Goal: Answer question/provide support: Share knowledge or assist other users

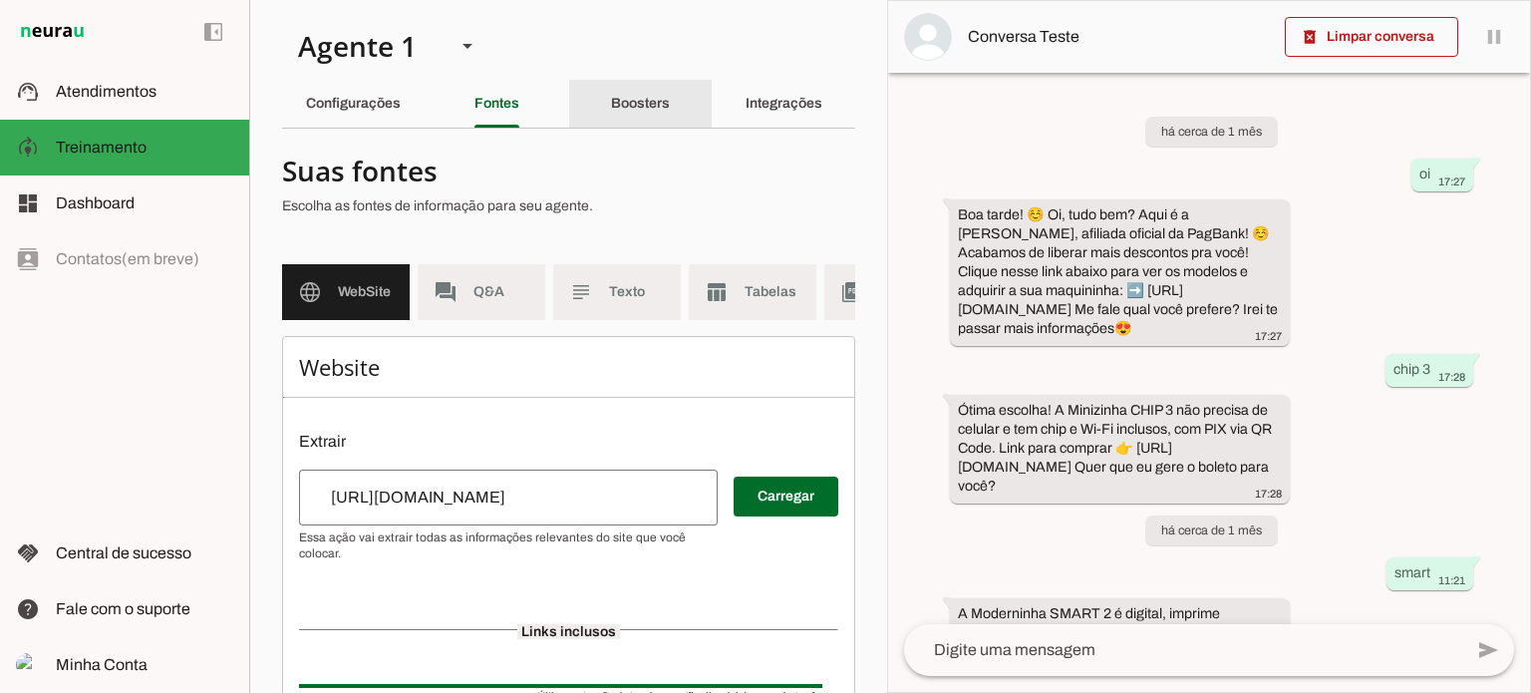
scroll to position [924, 0]
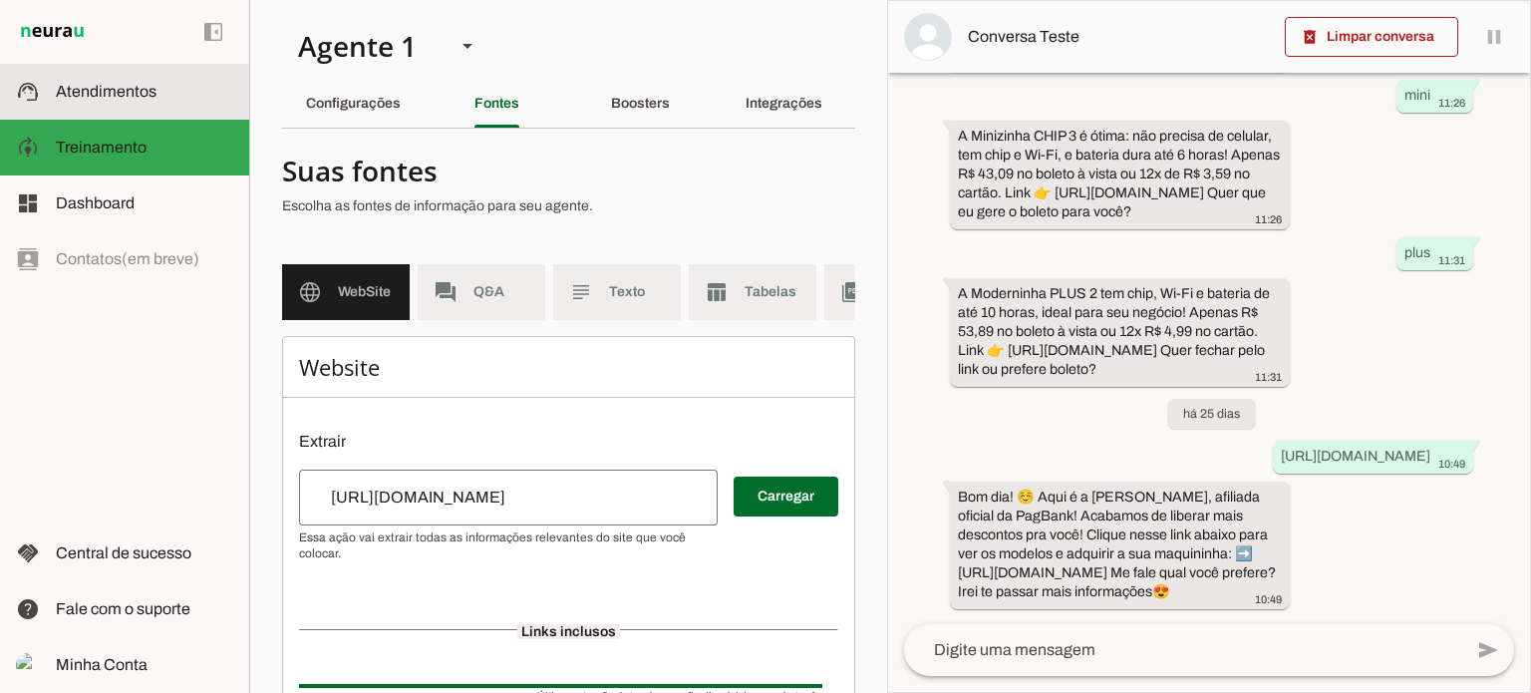
click at [94, 99] on span "Atendimentos" at bounding box center [106, 91] width 101 height 17
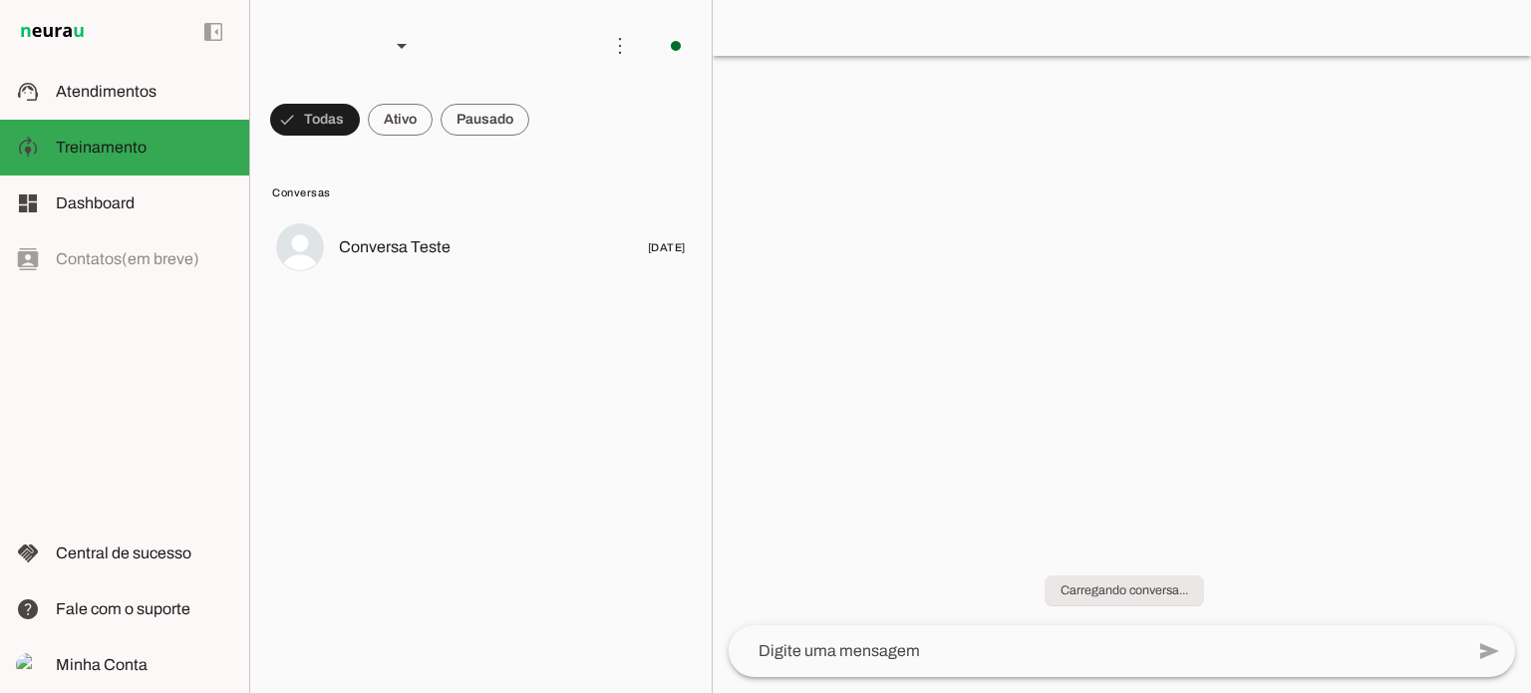
scroll to position [714, 0]
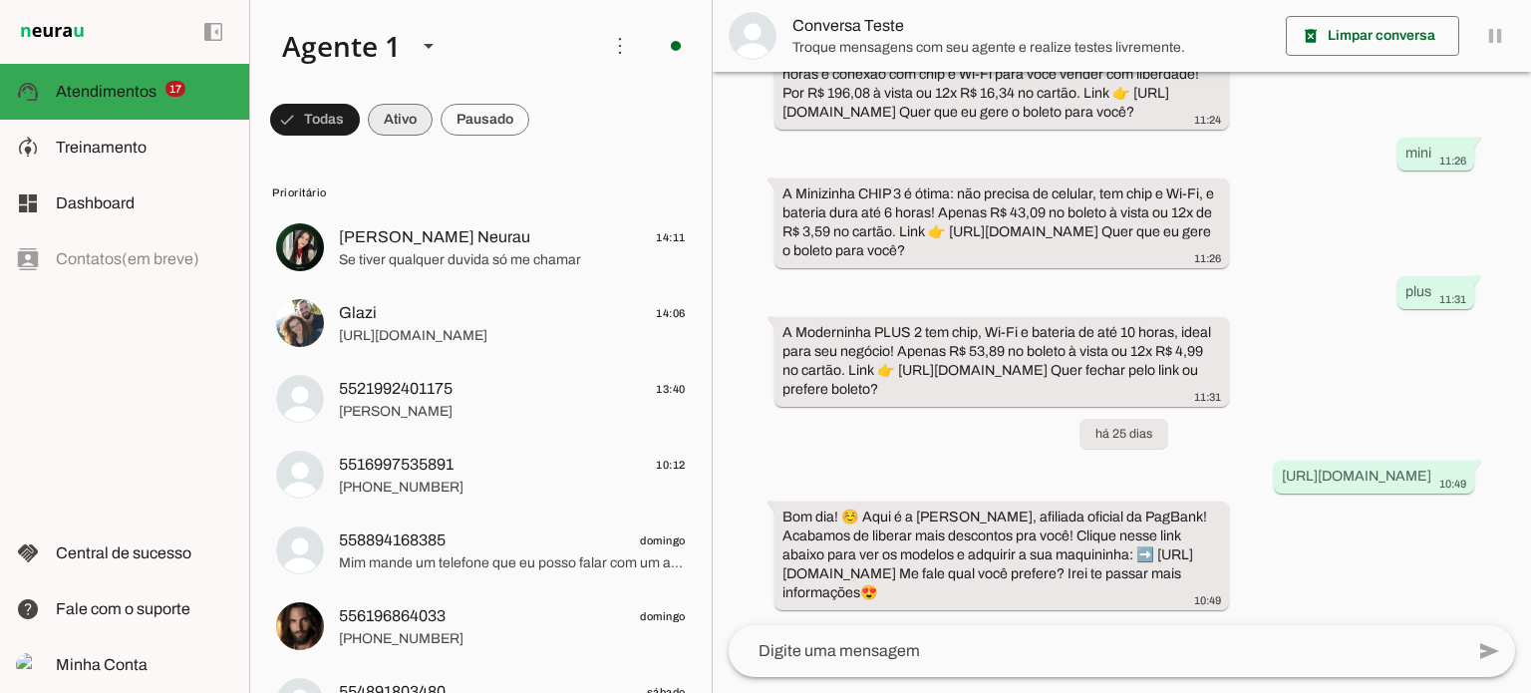
click at [398, 111] on span at bounding box center [400, 120] width 65 height 48
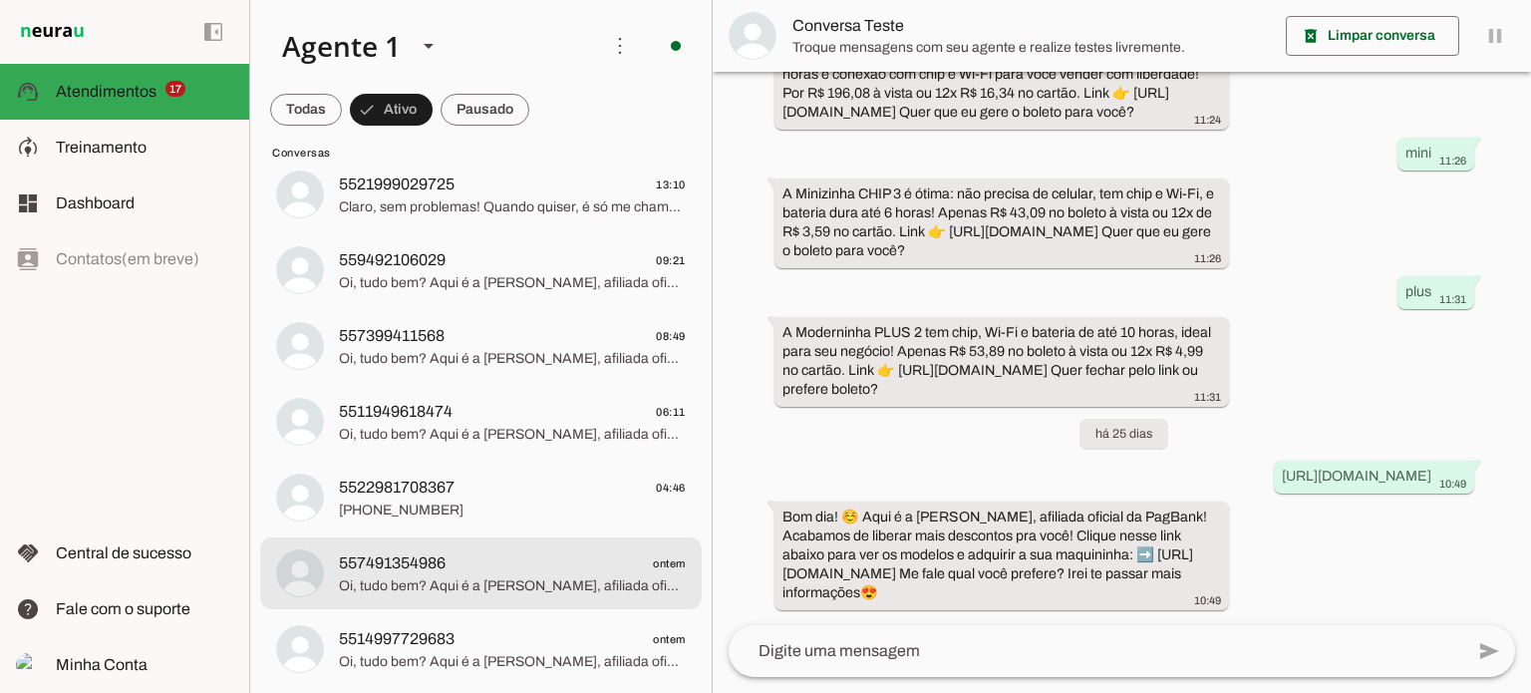
scroll to position [0, 0]
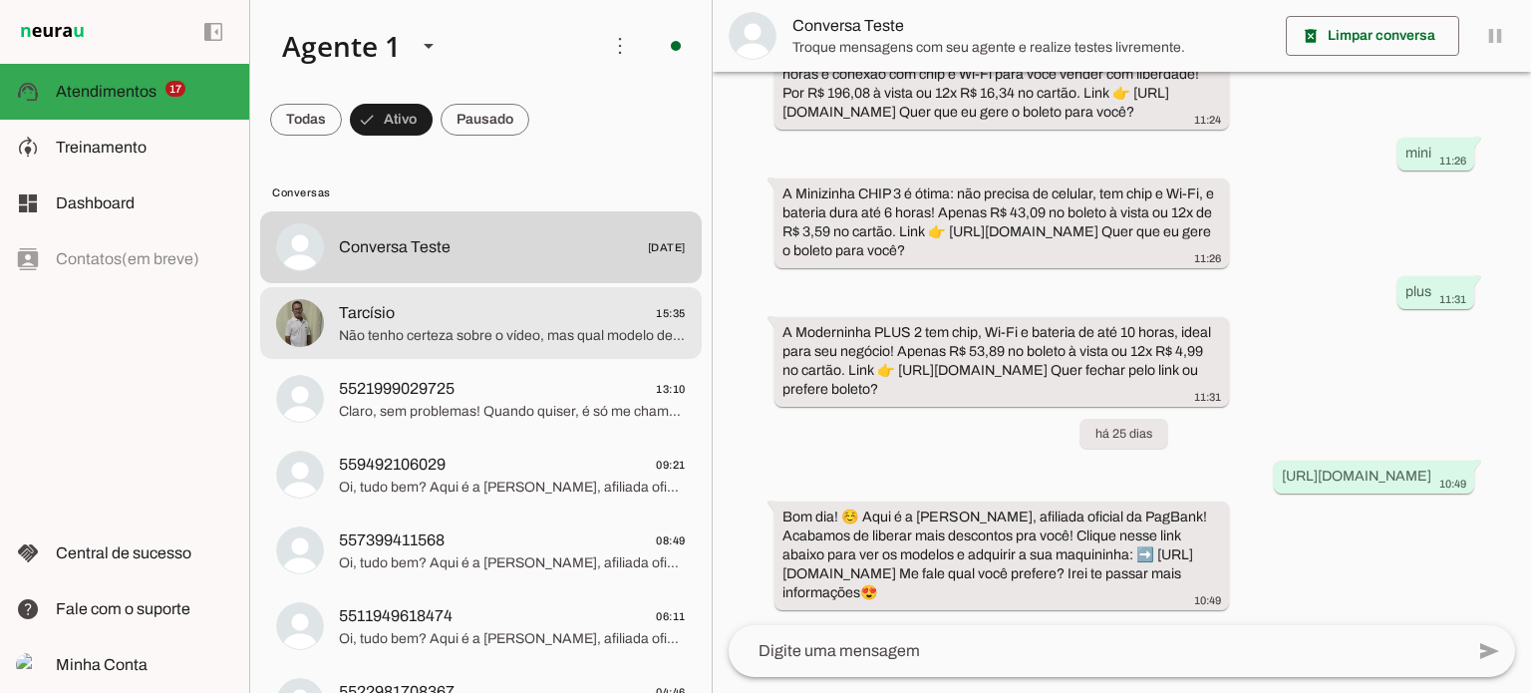
click at [638, 339] on span "Não tenho certeza sobre o vídeo, mas qual modelo de maquininha você quer? Vou t…" at bounding box center [512, 336] width 347 height 20
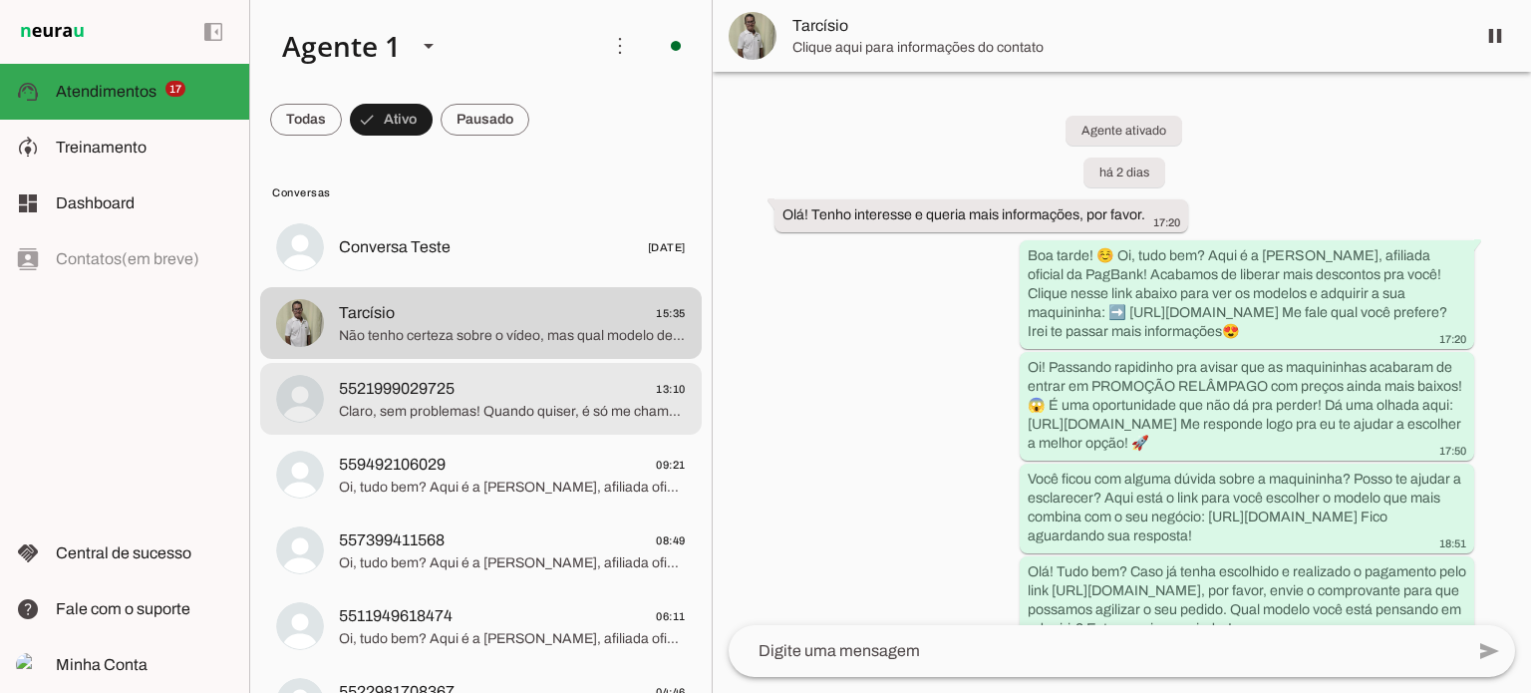
scroll to position [1764, 0]
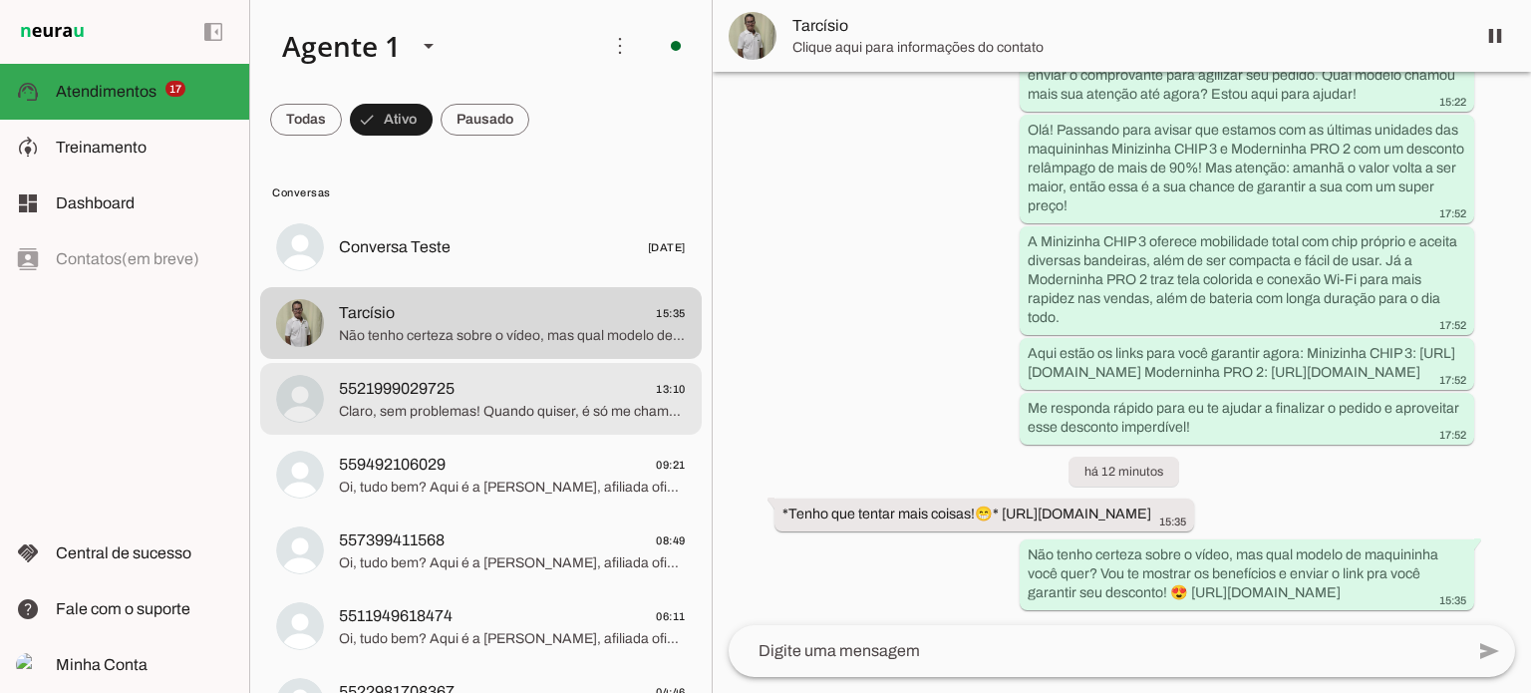
click at [550, 431] on md-item "5521999029725 13:10 Claro, sem problemas! Quando quiser, é só me chamar que te …" at bounding box center [481, 399] width 442 height 72
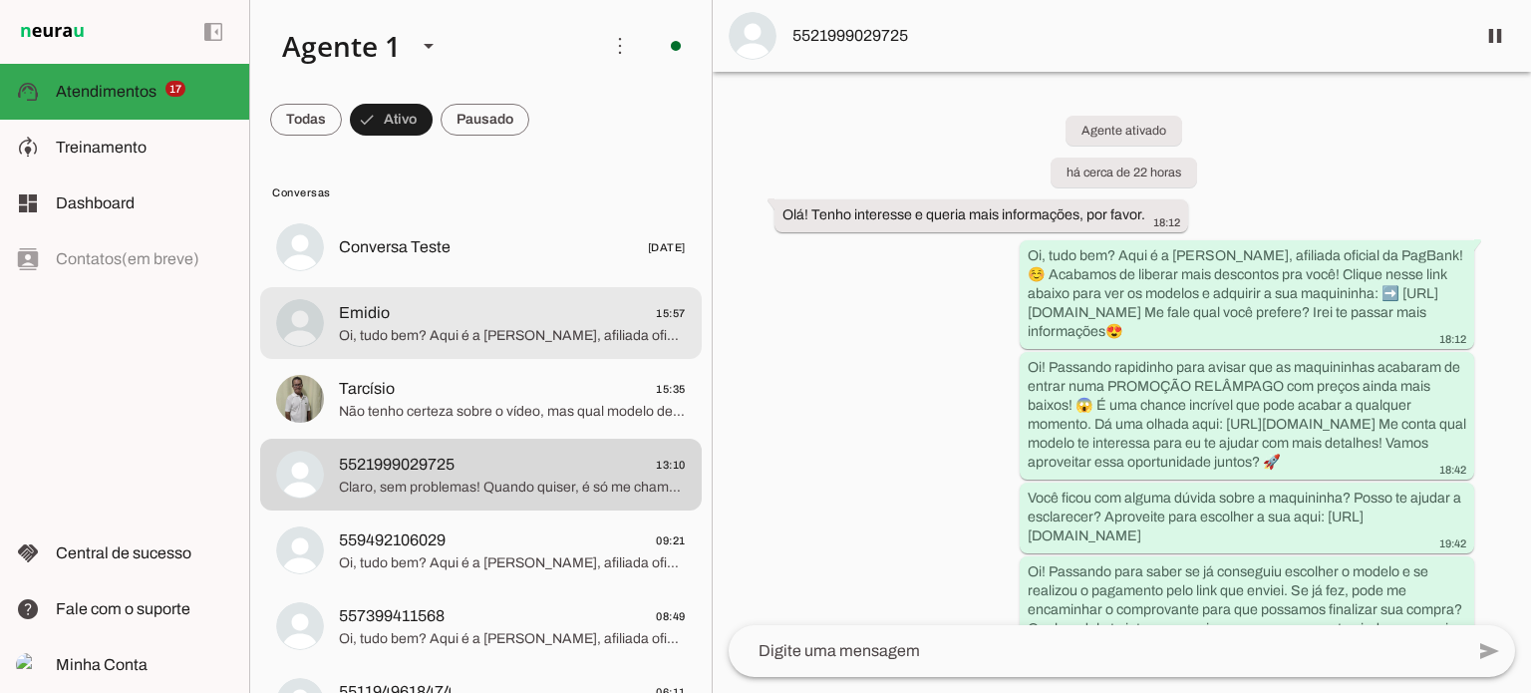
click at [582, 290] on md-item "Emidio 15:57 Oi, tudo bem? Aqui é a [PERSON_NAME], afiliada oficial da PagBank!…" at bounding box center [481, 323] width 442 height 72
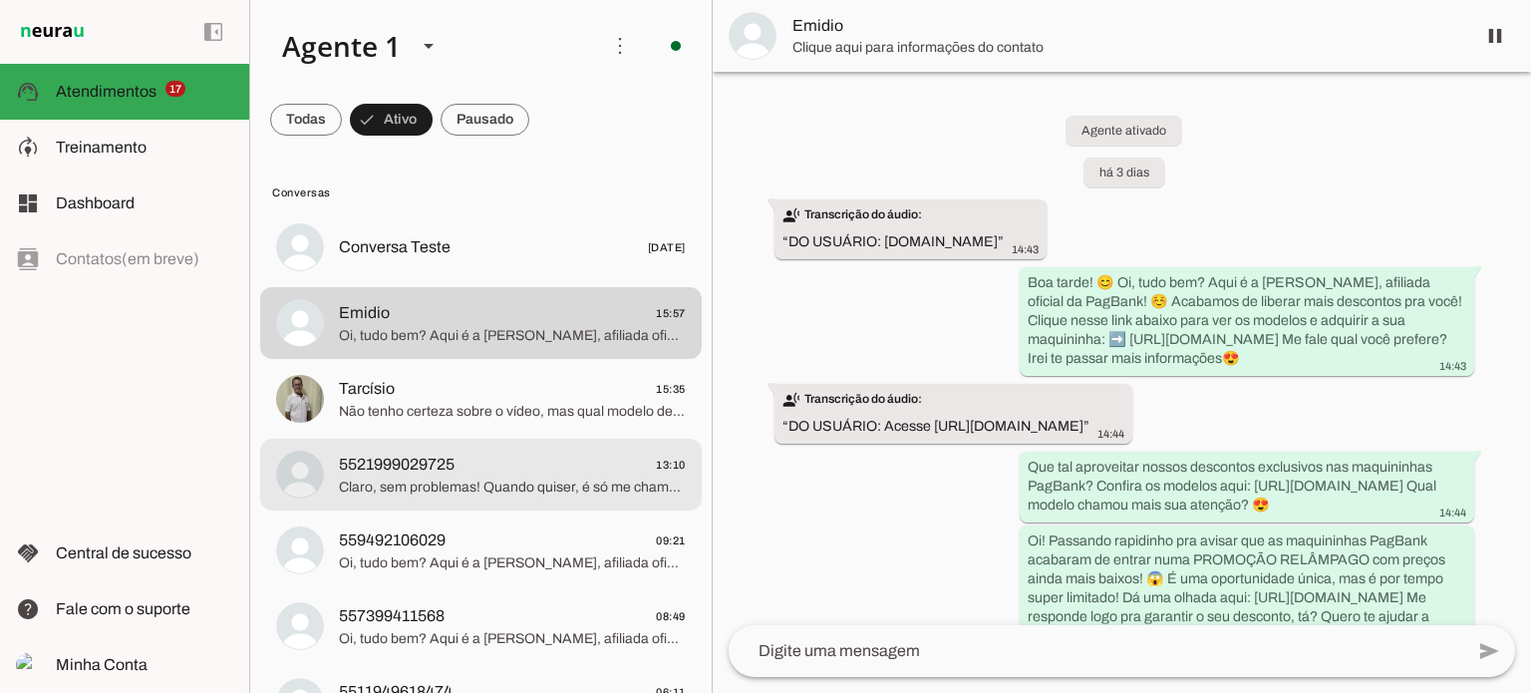
scroll to position [877, 0]
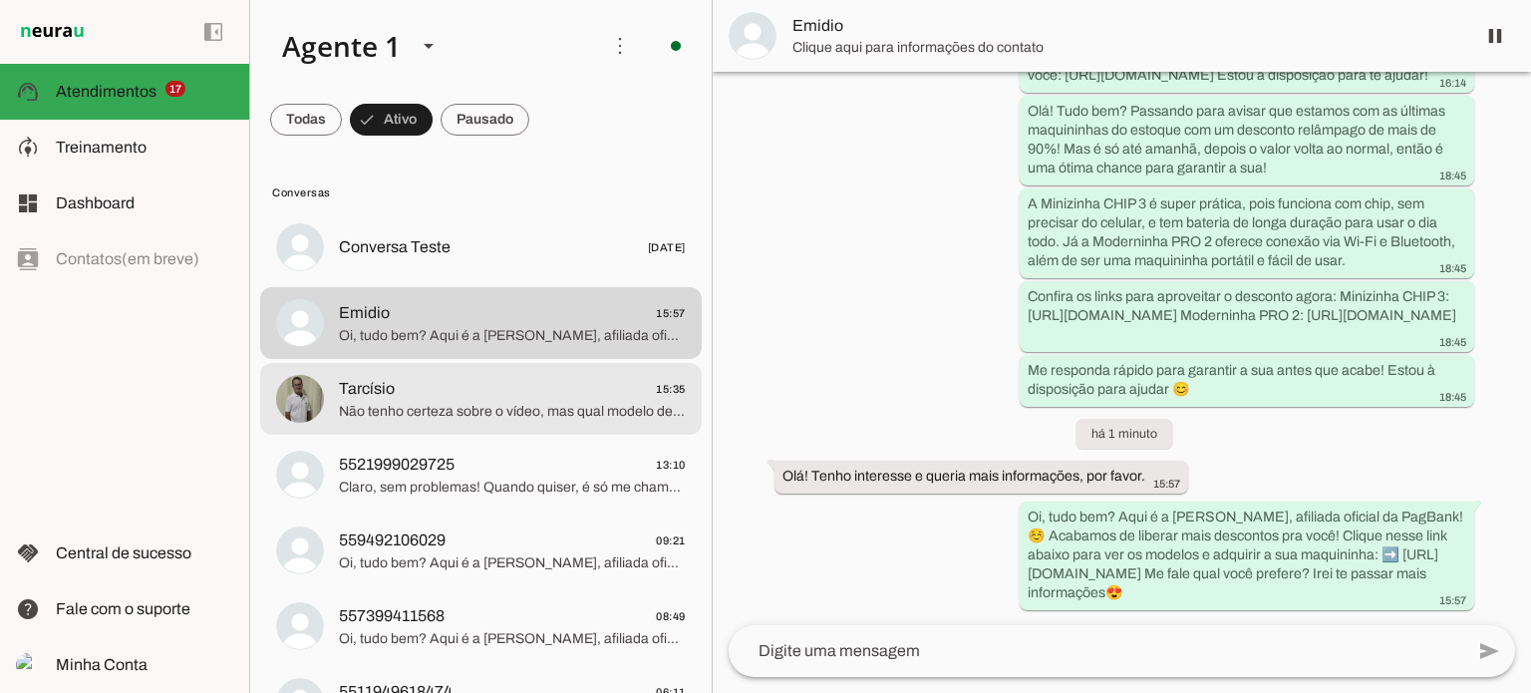
click at [455, 406] on span "Não tenho certeza sobre o vídeo, mas qual modelo de maquininha você quer? Vou t…" at bounding box center [512, 412] width 347 height 20
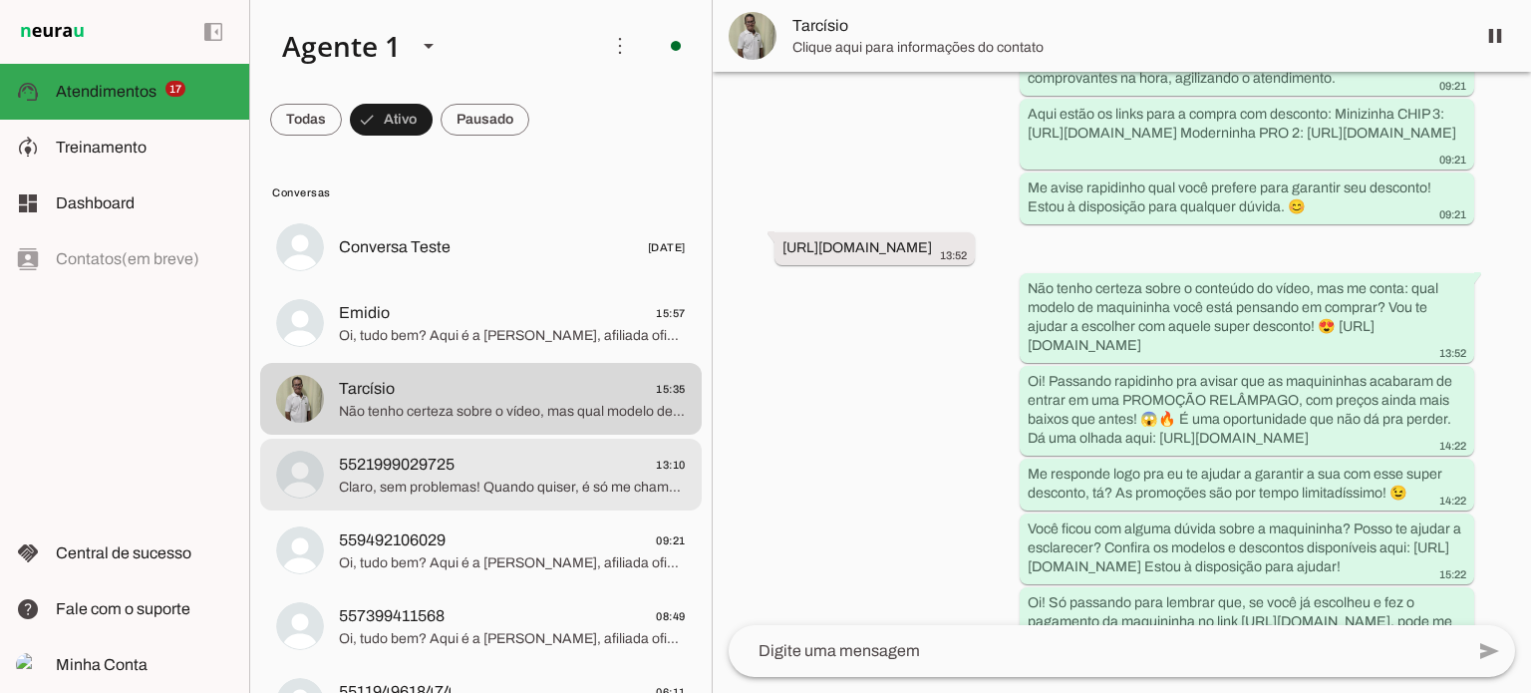
scroll to position [1764, 0]
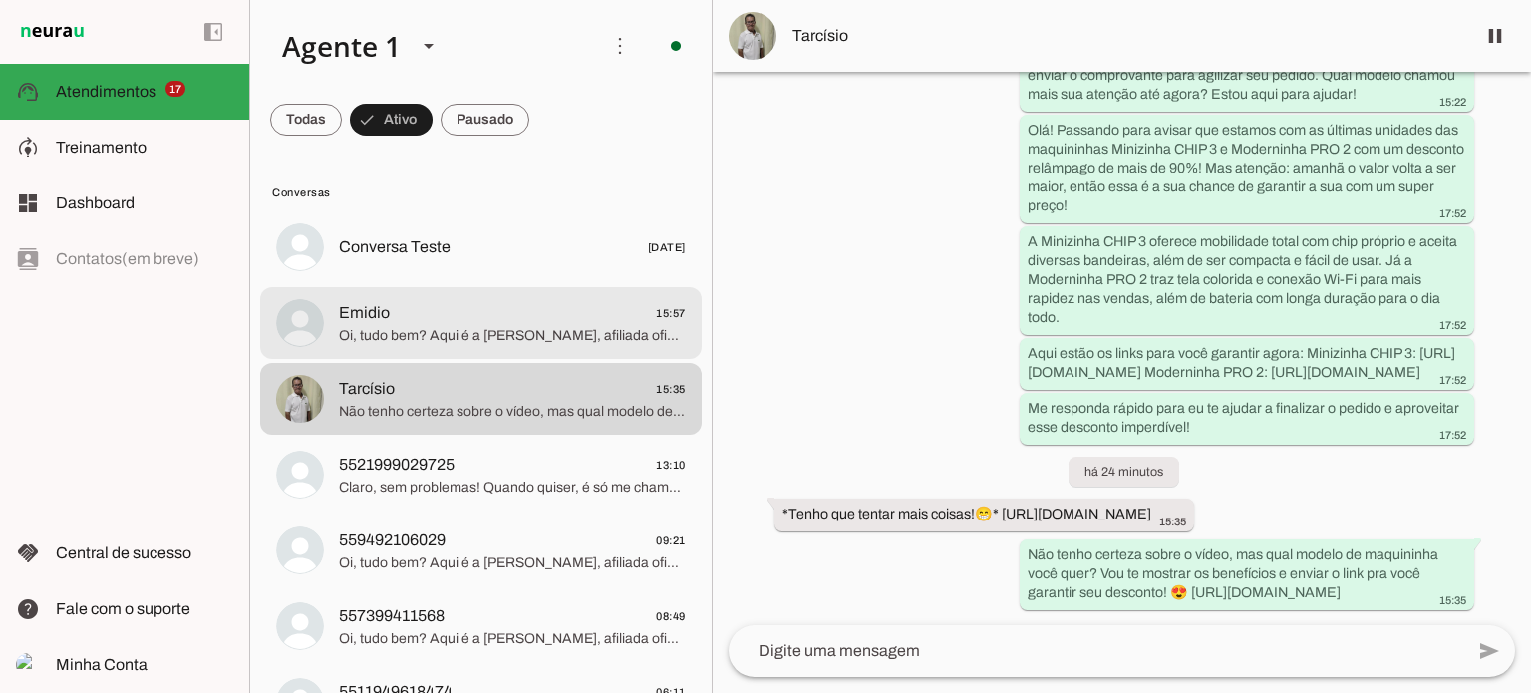
click at [560, 340] on span "Oi, tudo bem? Aqui é a [PERSON_NAME], afiliada oficial da PagBank! ☺️ Acabamos …" at bounding box center [512, 336] width 347 height 20
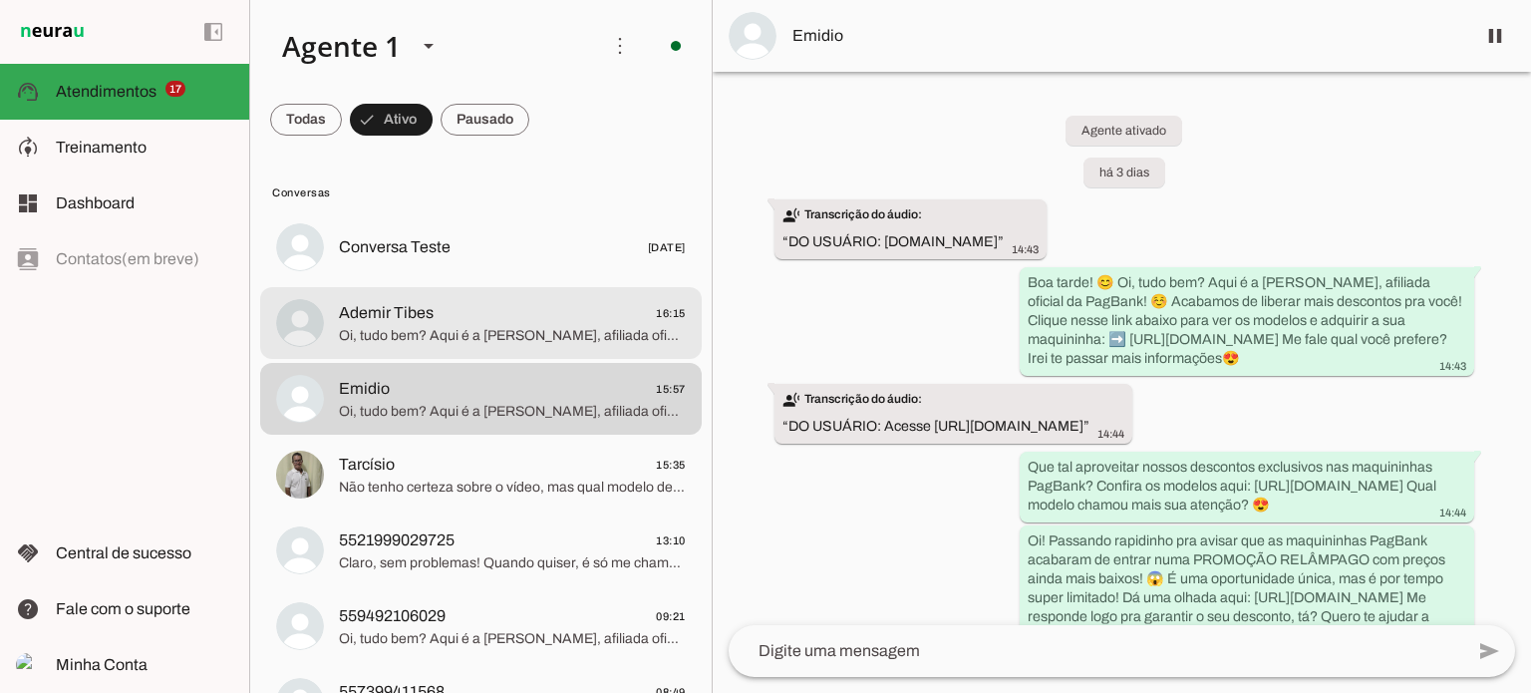
click at [532, 324] on span "Ademir Tibes 16:15" at bounding box center [512, 313] width 347 height 25
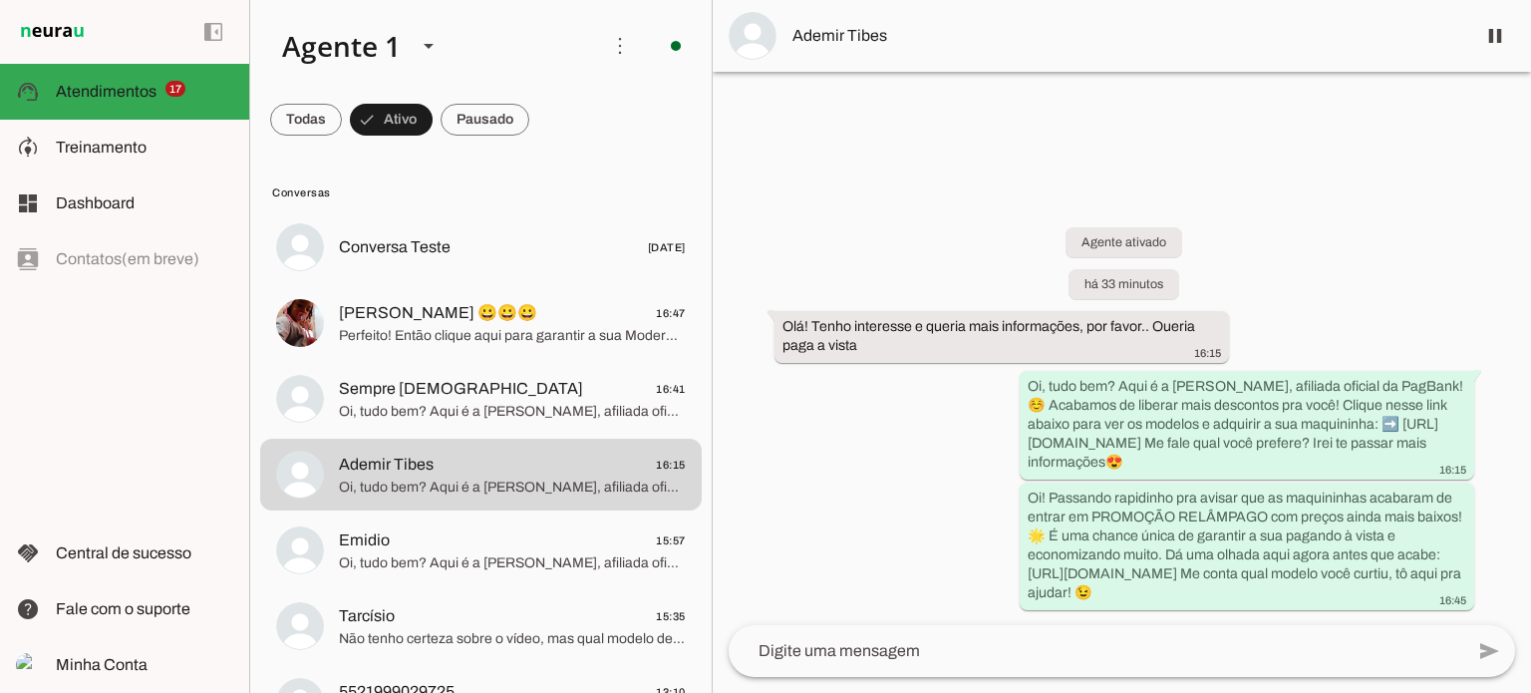
click at [815, 219] on div "Agente ativado há 33 minutos Olá! Tenho interesse e queria mais informações, po…" at bounding box center [1122, 404] width 819 height 442
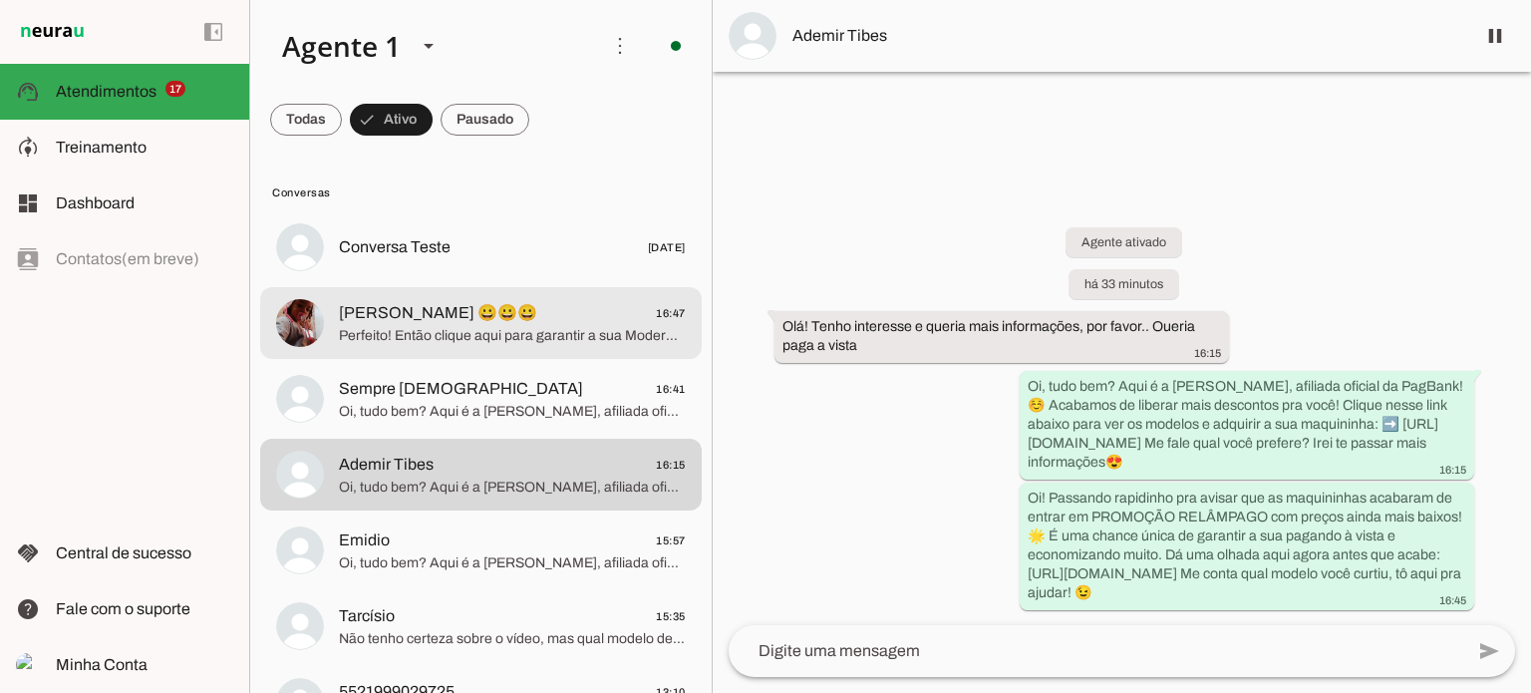
click at [495, 342] on span "Perfeito! Então clique aqui para garantir a sua Moderninha PRO 2 com desconto: …" at bounding box center [512, 336] width 347 height 20
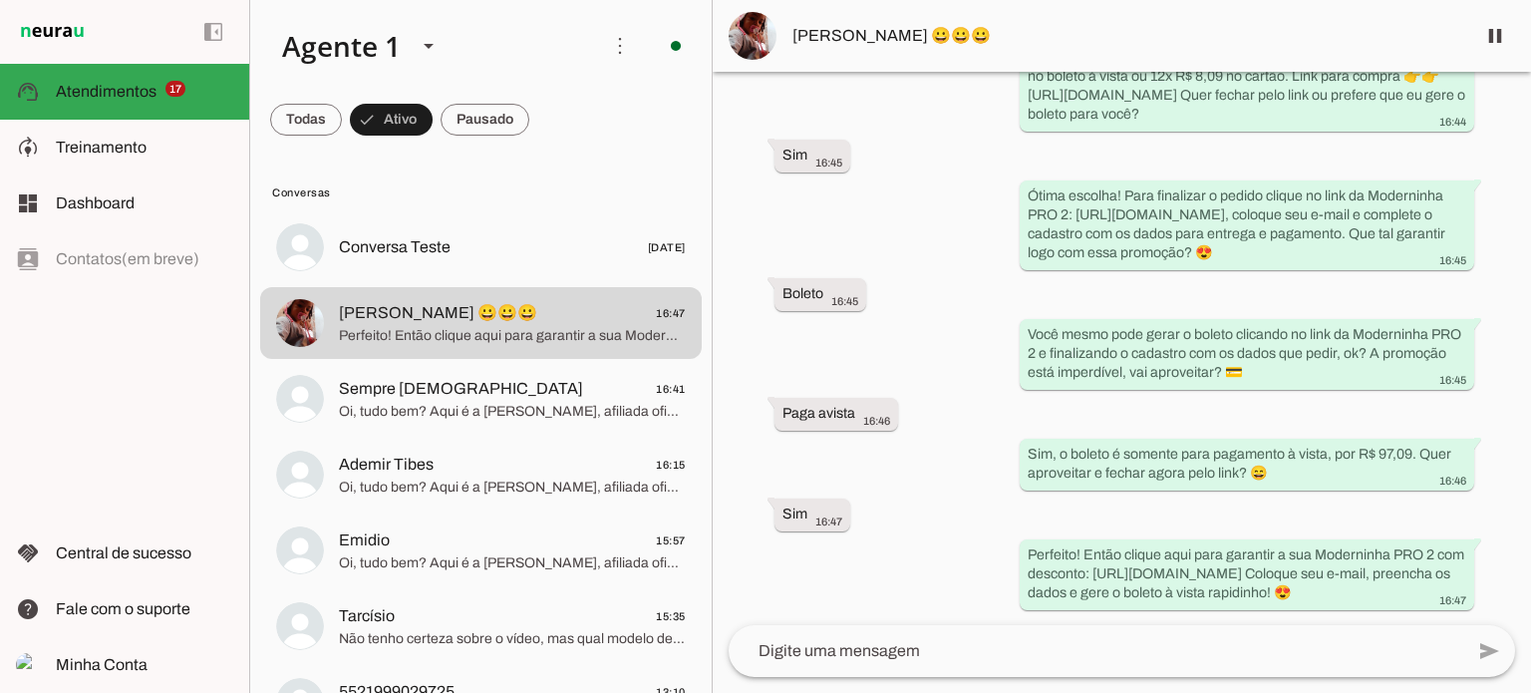
click at [905, 236] on div "Agente ativado há 13 minutos Olá! Tenho interesse e queria mais informações, po…" at bounding box center [1122, 348] width 819 height 553
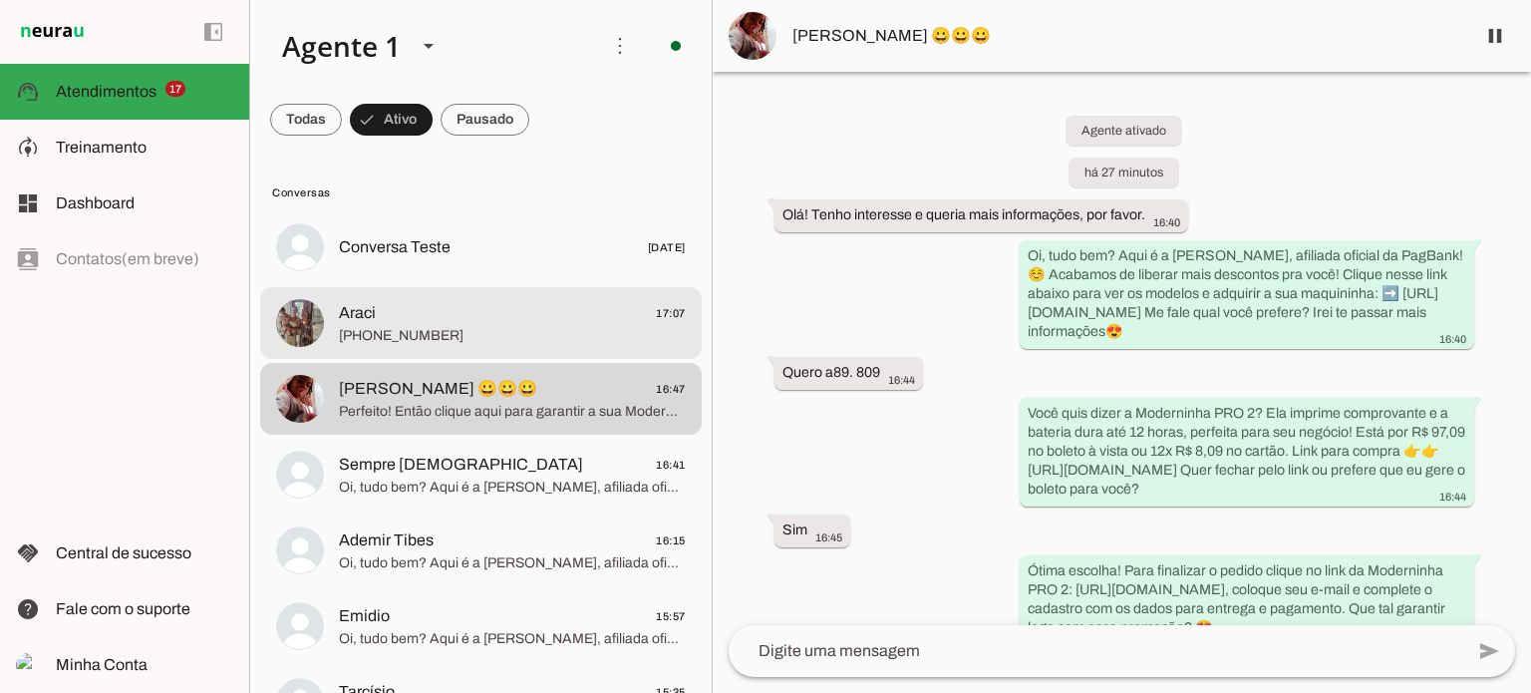
click at [540, 340] on span "[PHONE_NUMBER]" at bounding box center [512, 336] width 347 height 20
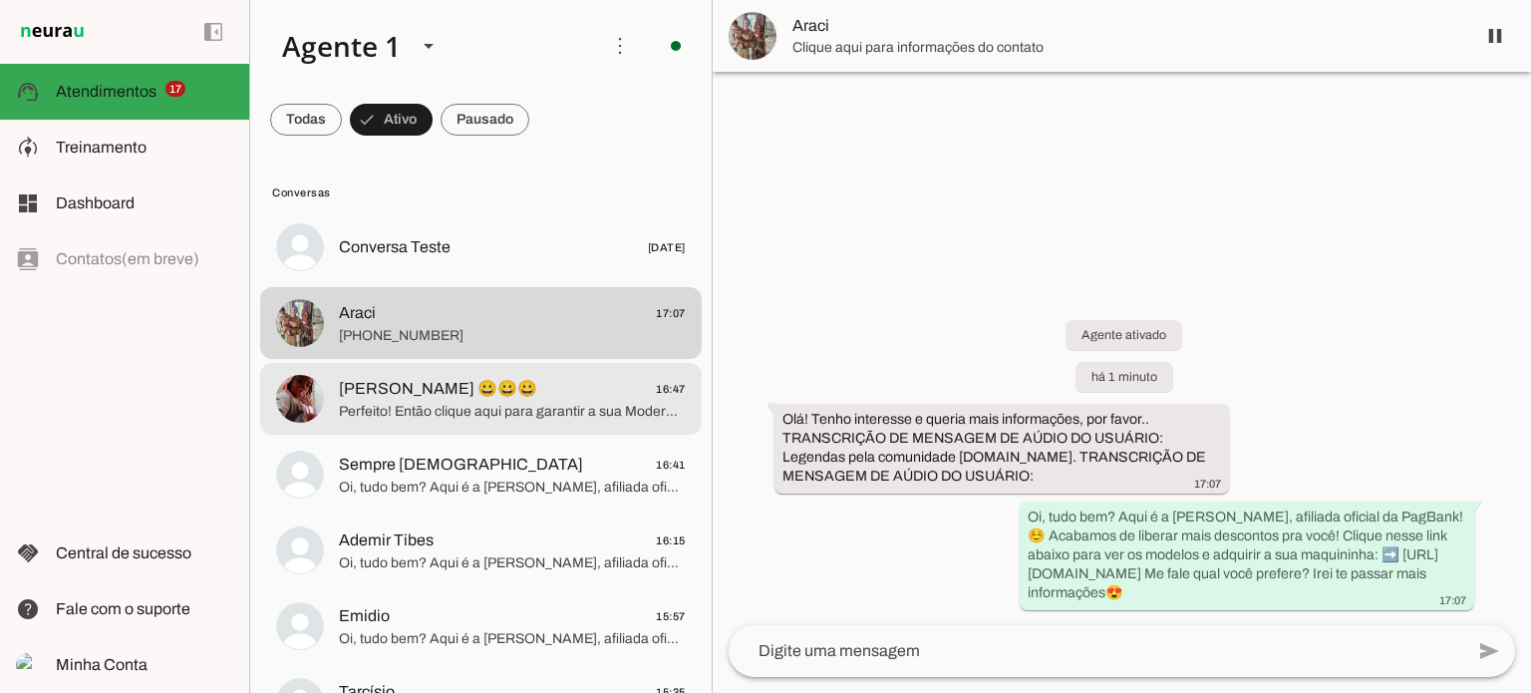
click at [482, 392] on span "[PERSON_NAME] 😀😀😀 16:47" at bounding box center [512, 389] width 347 height 25
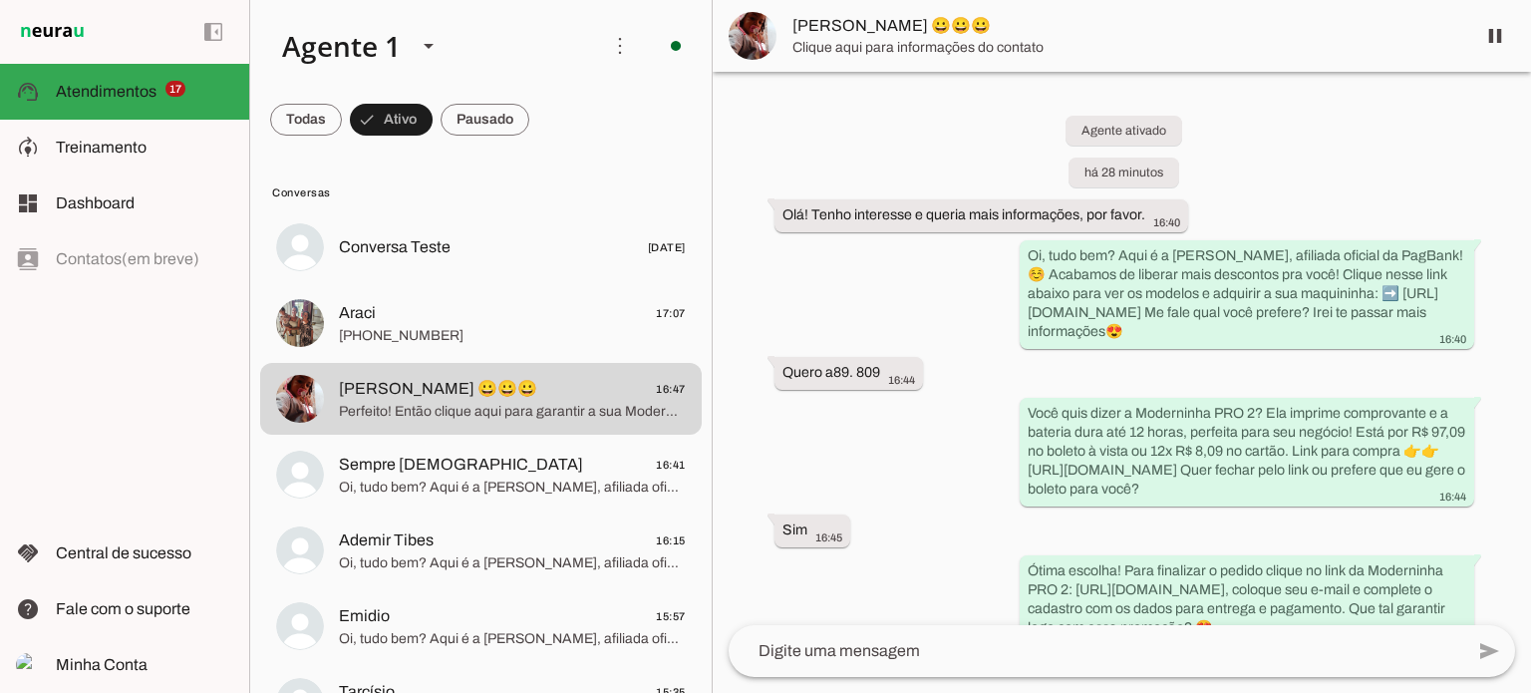
scroll to position [412, 0]
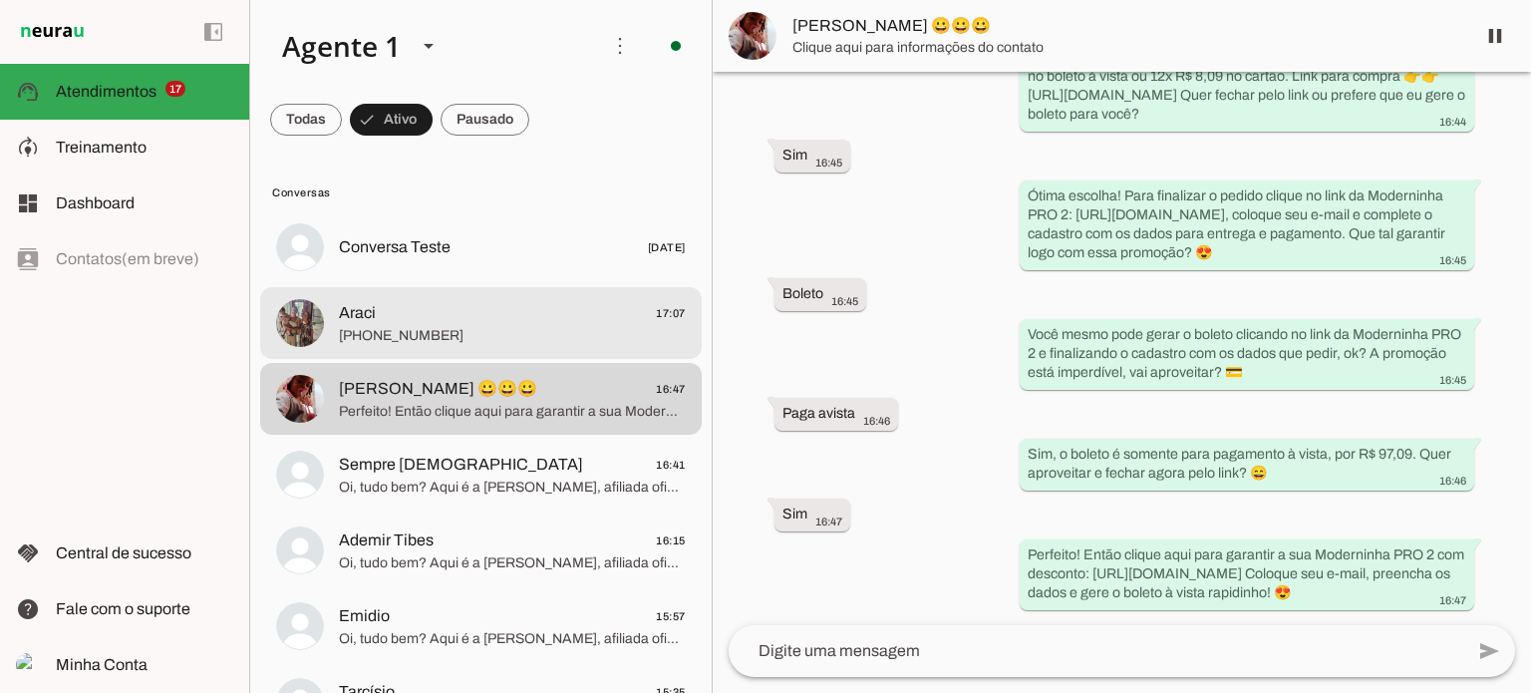
click at [470, 331] on span "[PHONE_NUMBER]" at bounding box center [512, 336] width 347 height 20
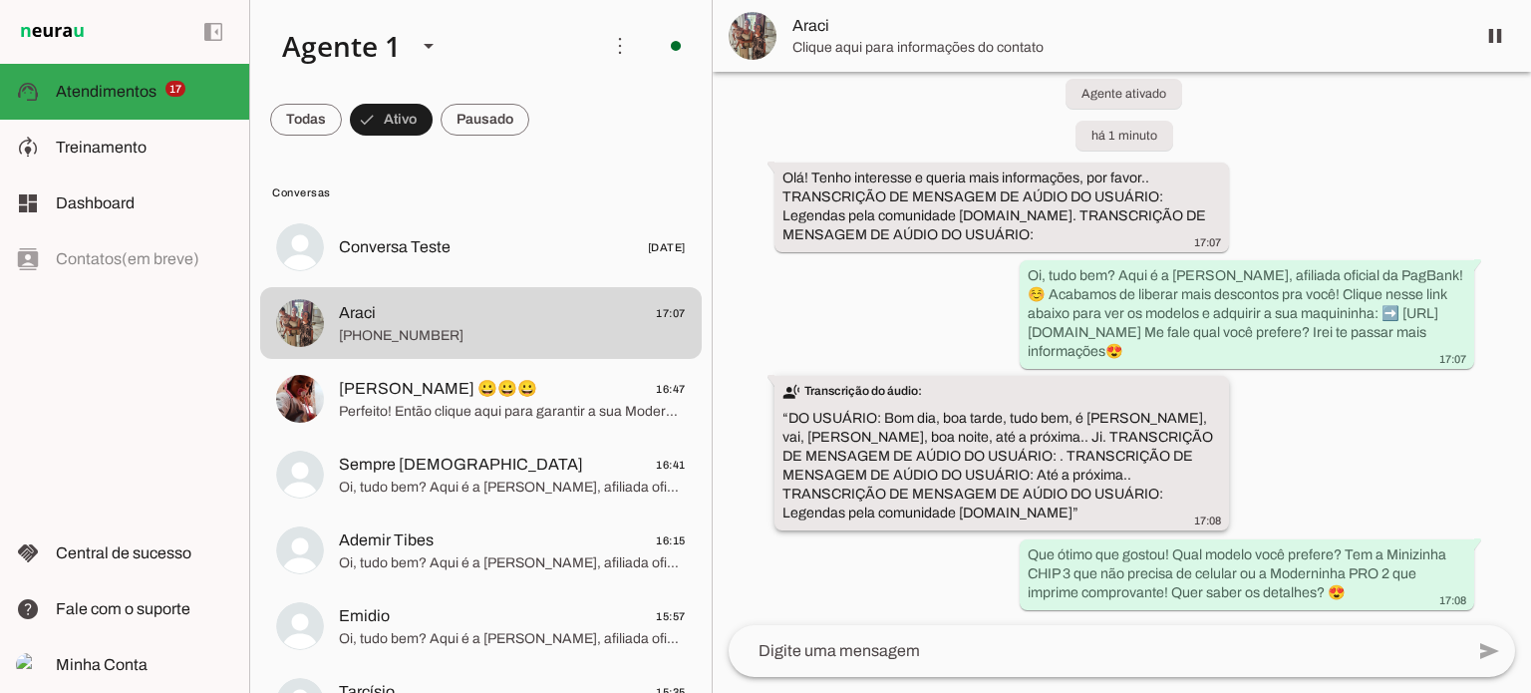
scroll to position [56, 0]
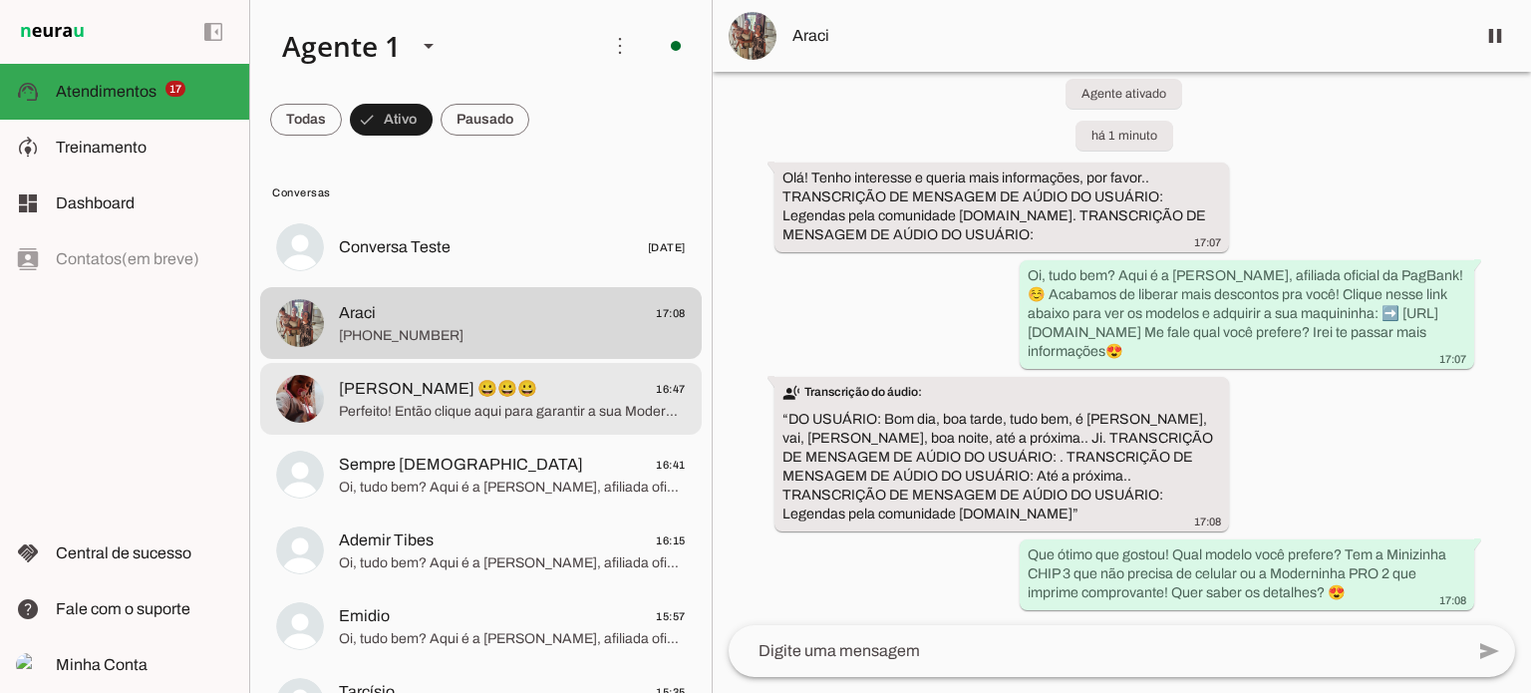
click at [575, 409] on span "Perfeito! Então clique aqui para garantir a sua Moderninha PRO 2 com desconto: …" at bounding box center [512, 412] width 347 height 20
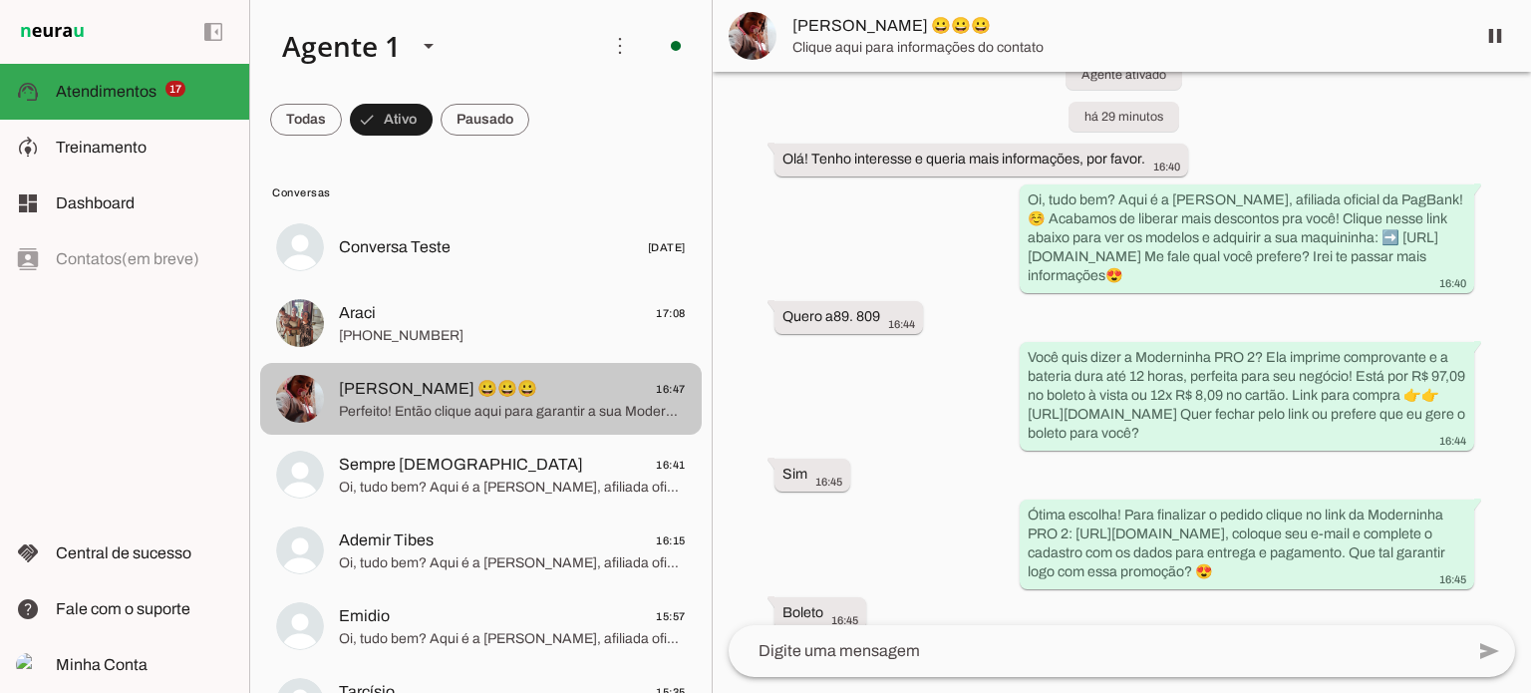
scroll to position [412, 0]
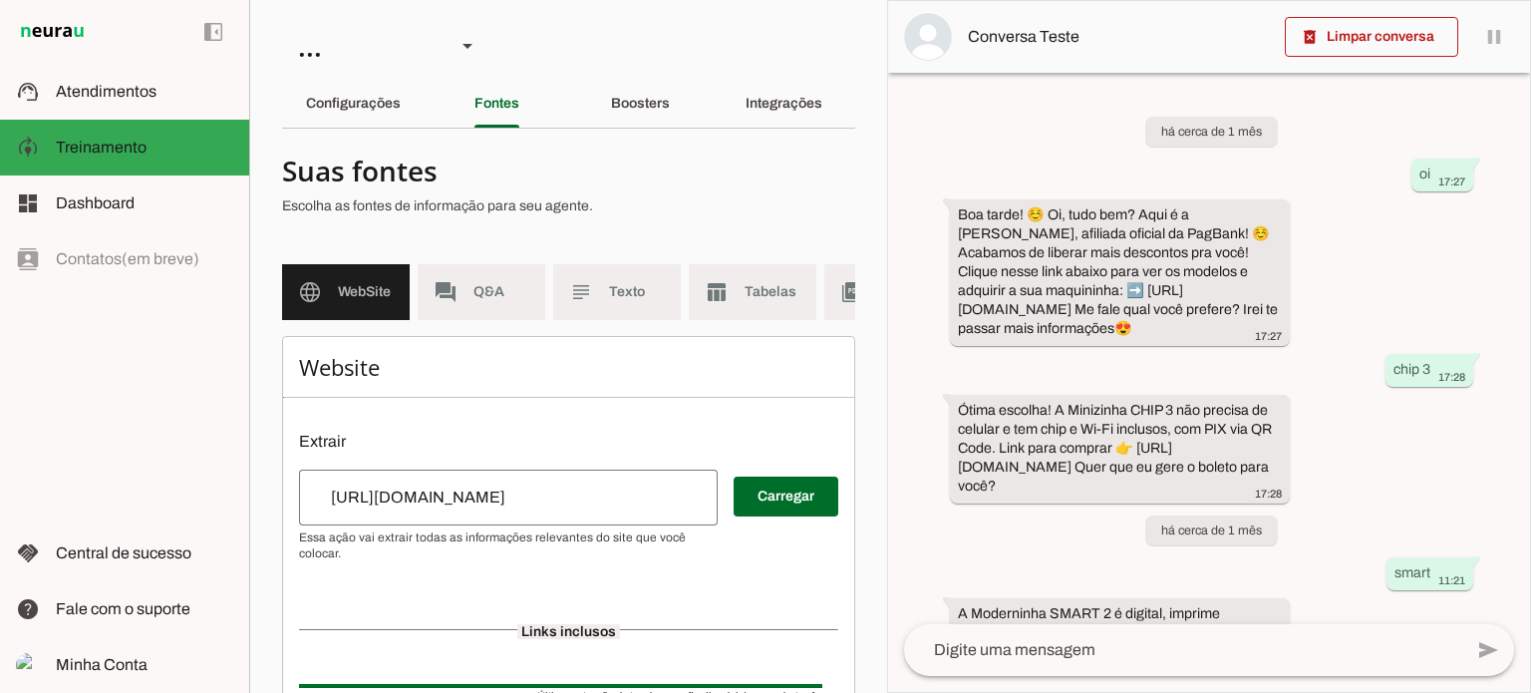
scroll to position [924, 0]
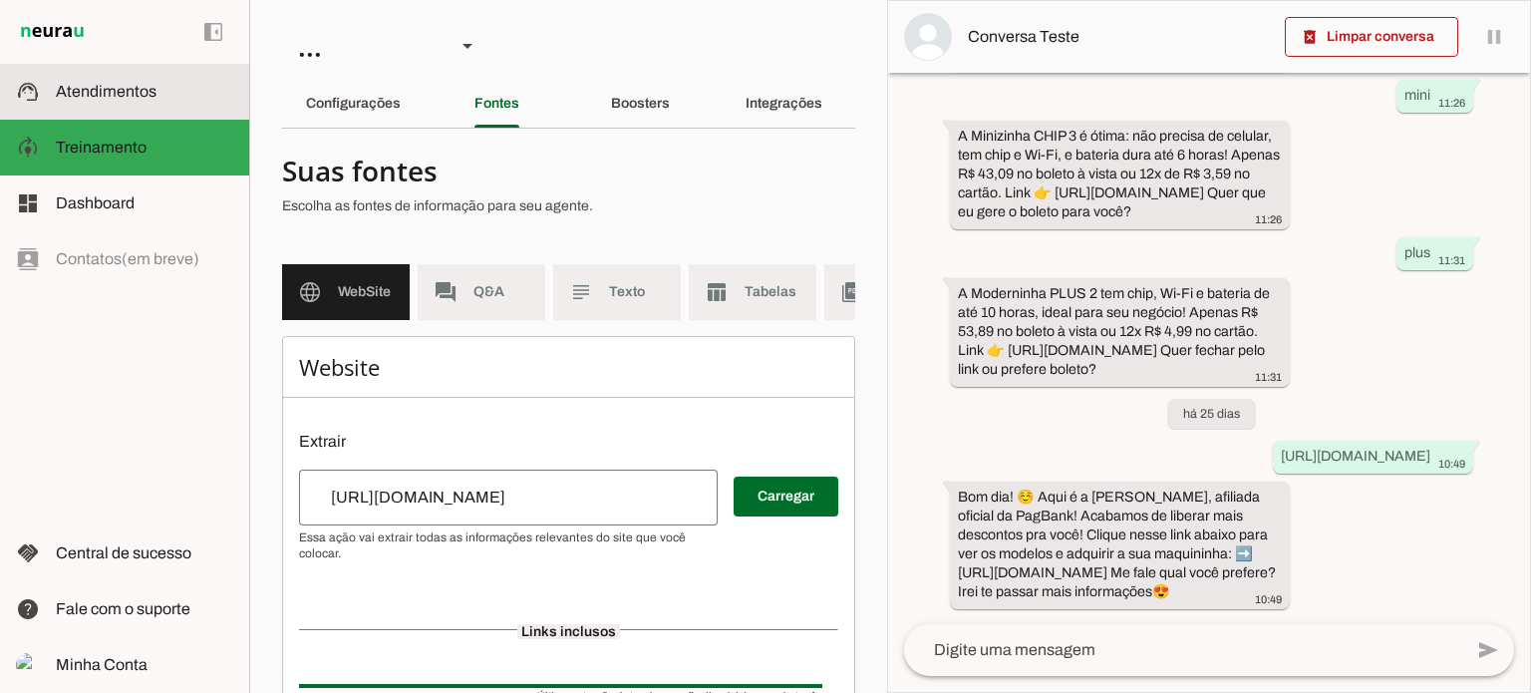
click at [127, 94] on span "Atendimentos" at bounding box center [106, 91] width 101 height 17
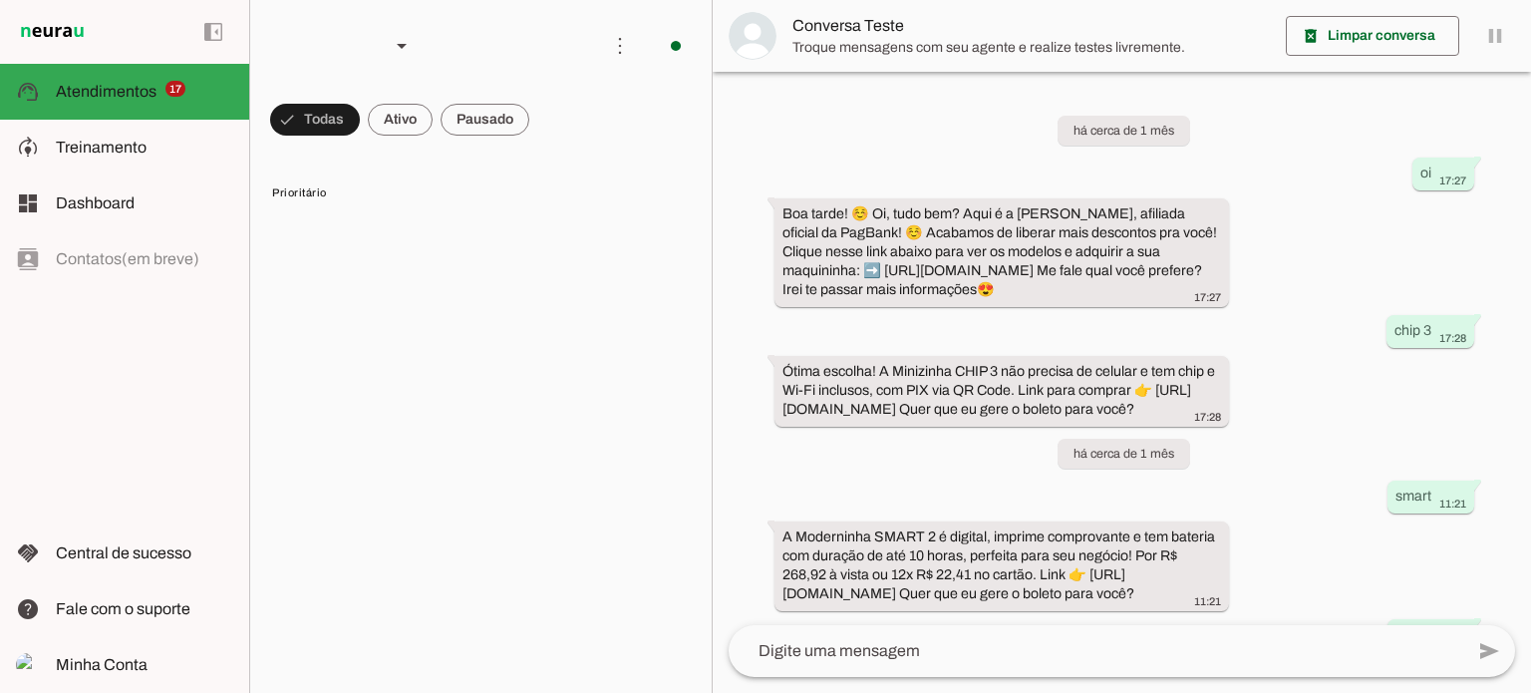
scroll to position [714, 0]
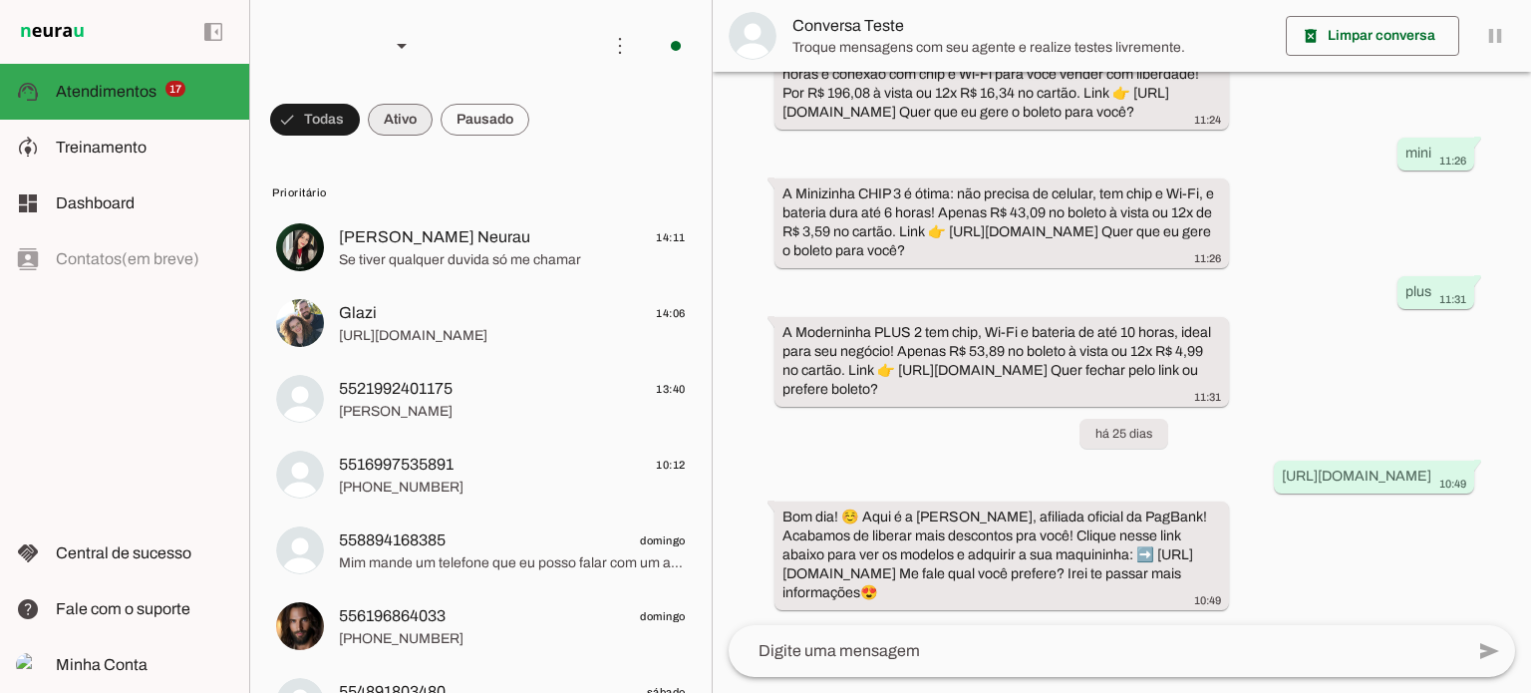
click at [422, 122] on span at bounding box center [400, 120] width 65 height 48
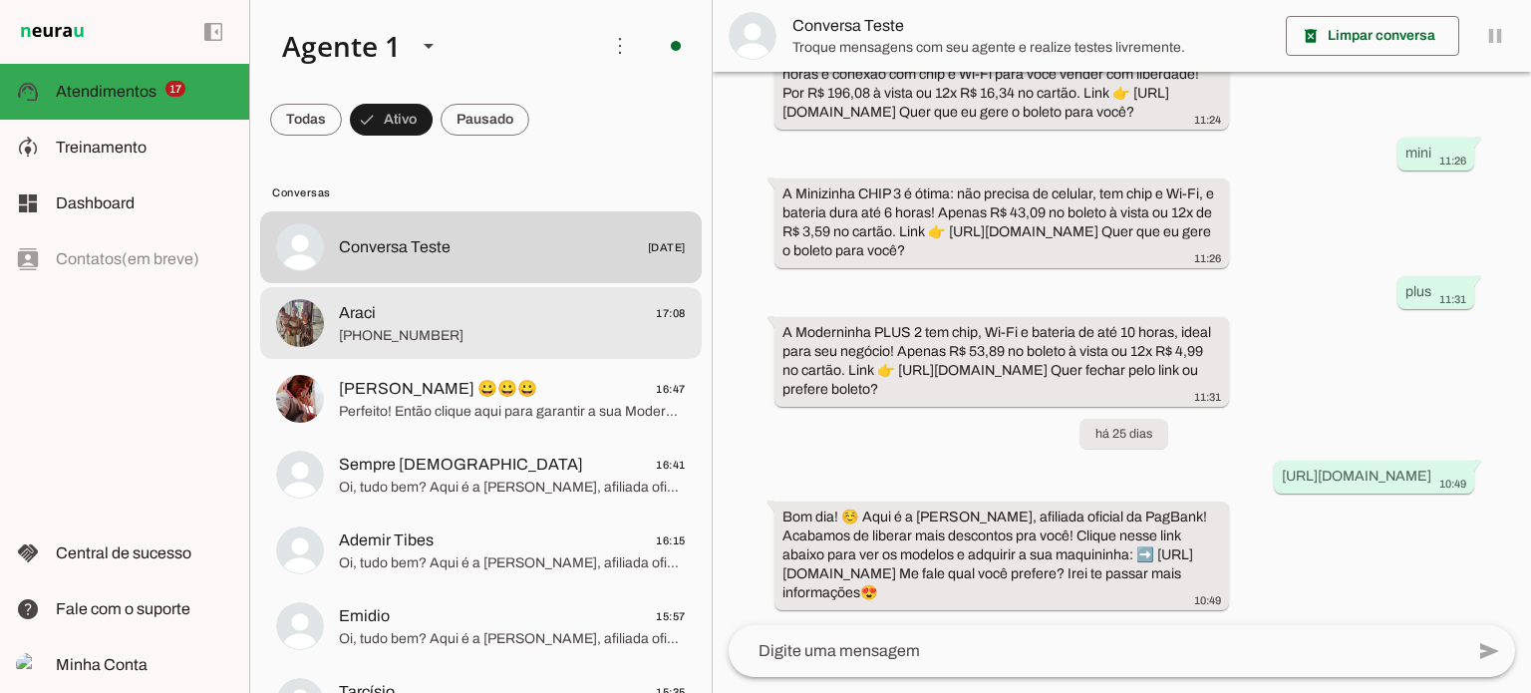
click at [611, 330] on span "[PHONE_NUMBER]" at bounding box center [512, 336] width 347 height 20
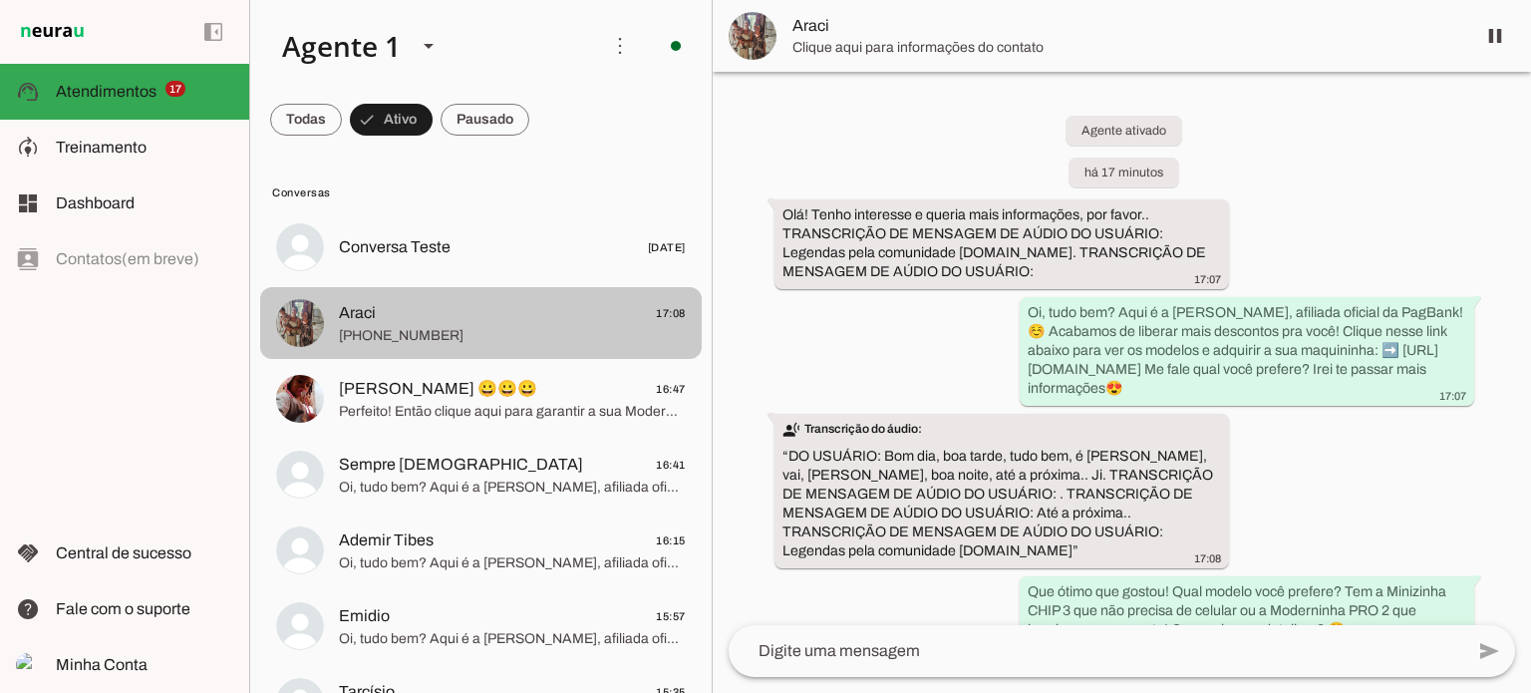
scroll to position [56, 0]
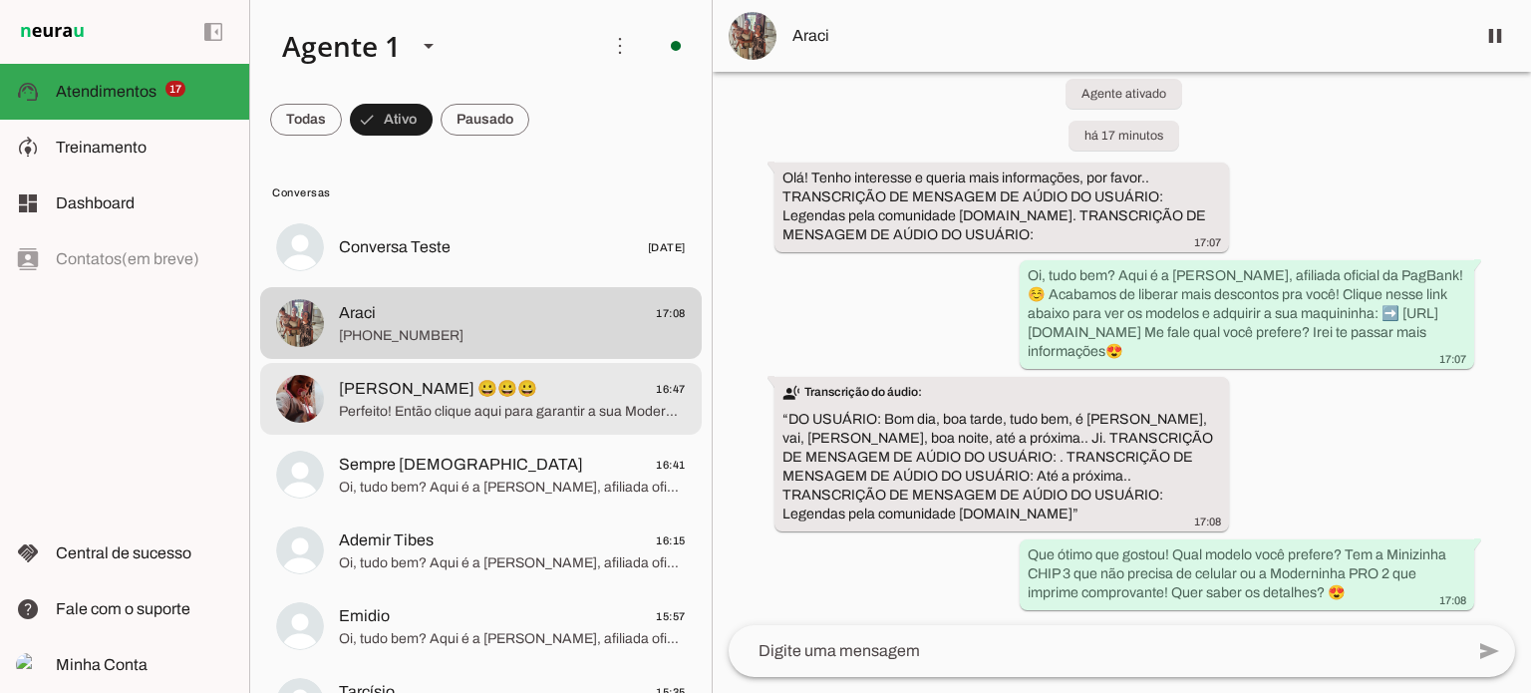
click at [499, 394] on span "[PERSON_NAME] 😀😀😀 16:47" at bounding box center [512, 389] width 347 height 25
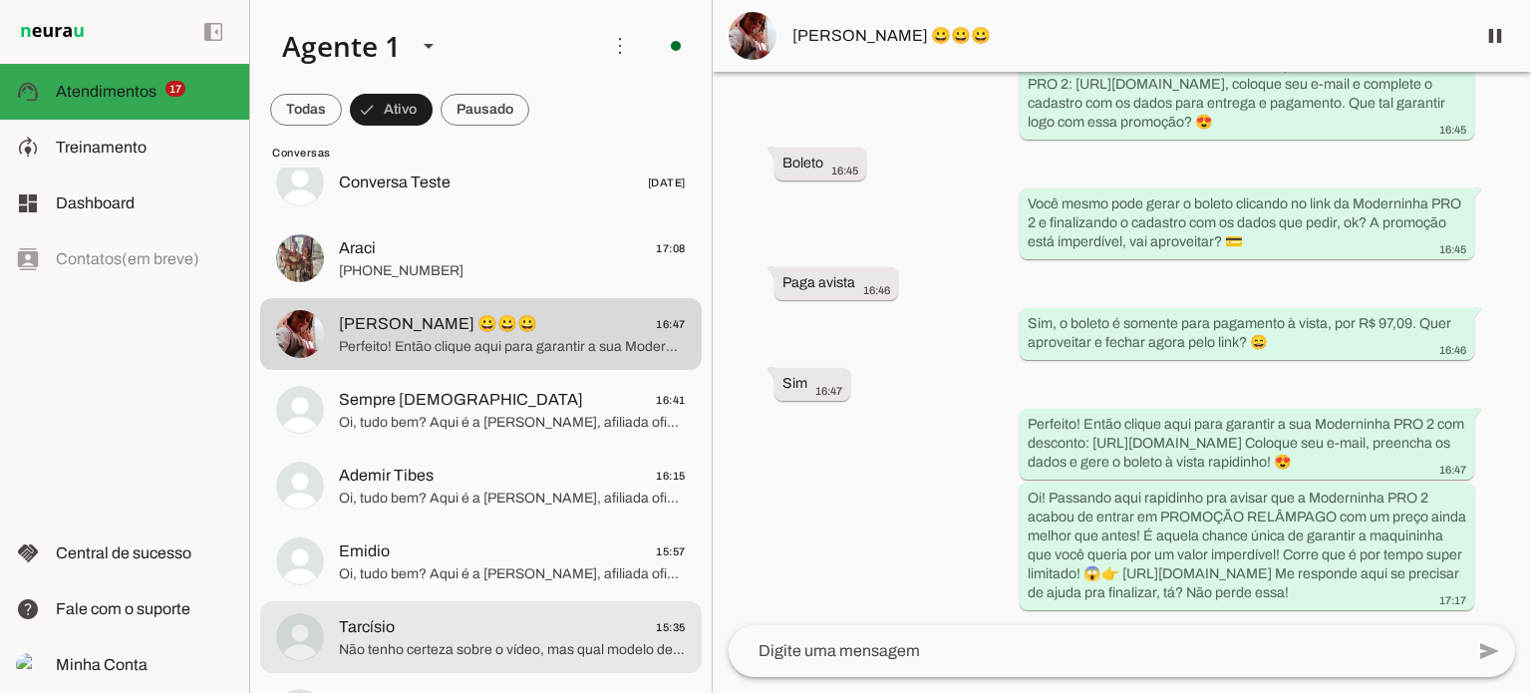
scroll to position [199, 0]
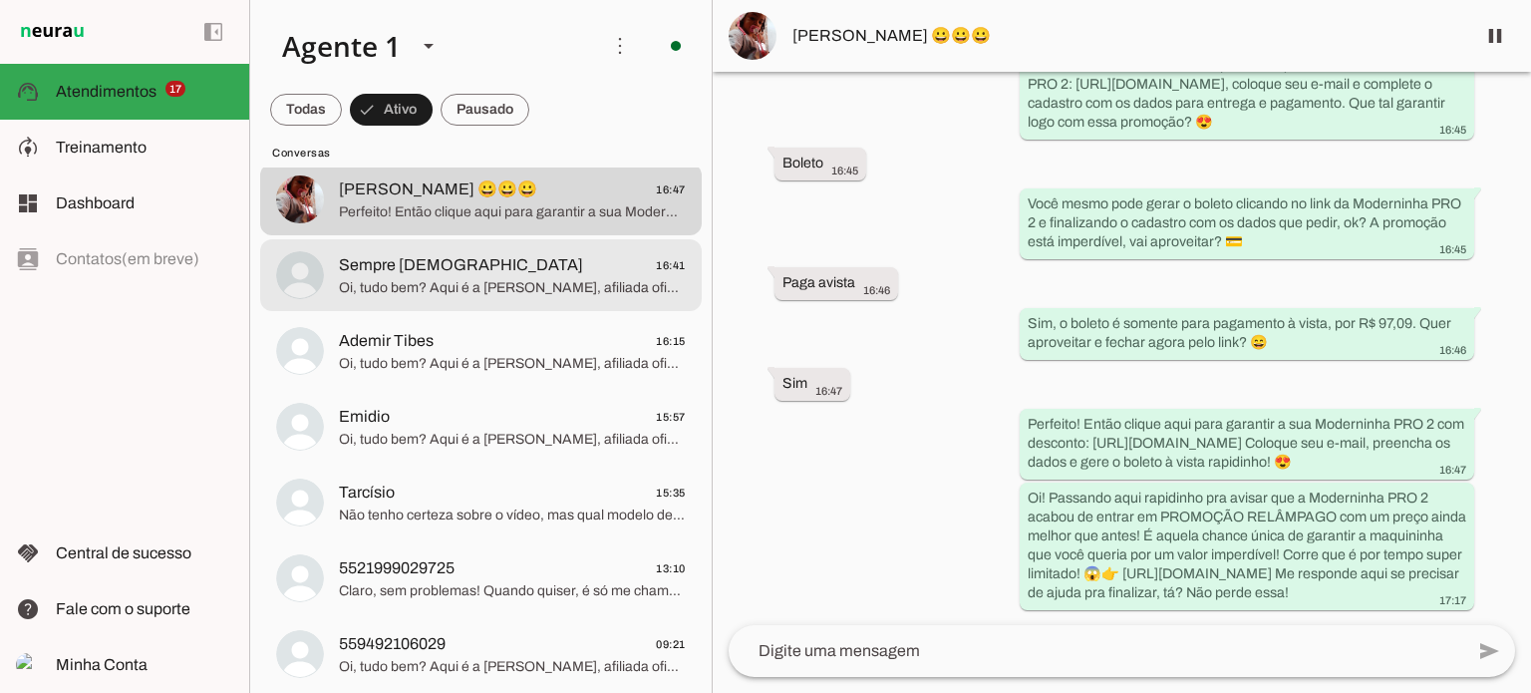
click at [534, 286] on span "Oi, tudo bem? Aqui é a [PERSON_NAME], afiliada oficial da PagBank! ☺️ Acabamos …" at bounding box center [512, 288] width 347 height 20
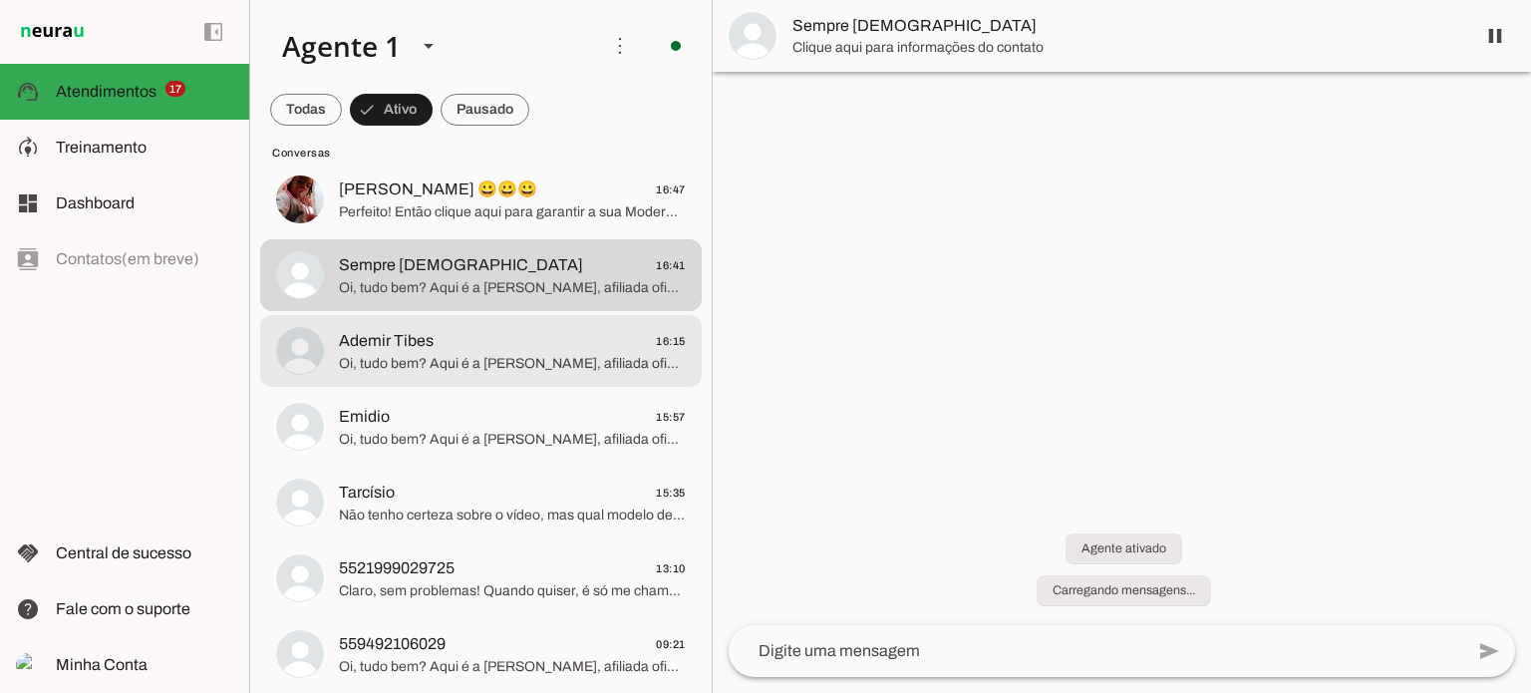
scroll to position [857, 0]
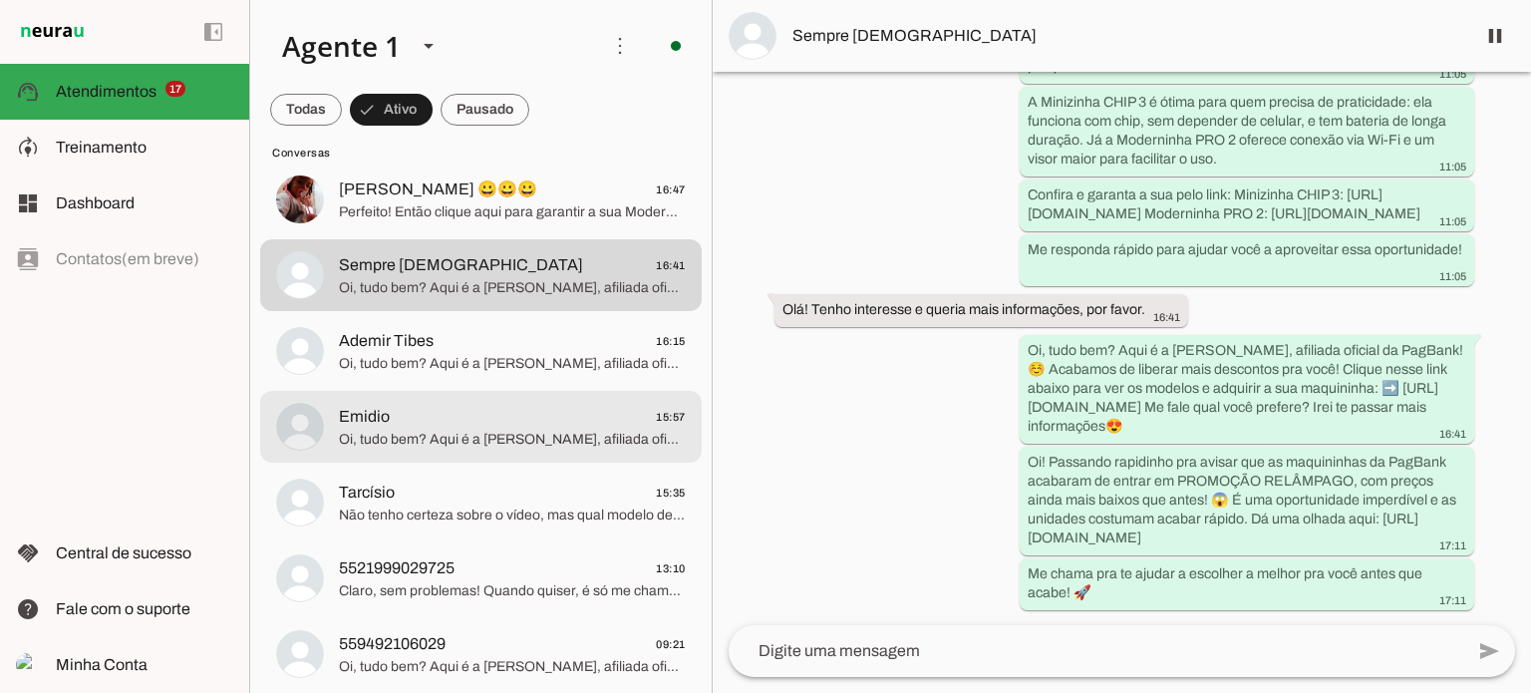
click at [503, 431] on span "Oi, tudo bem? Aqui é a [PERSON_NAME], afiliada oficial da PagBank! ☺️ Acabamos …" at bounding box center [512, 440] width 347 height 20
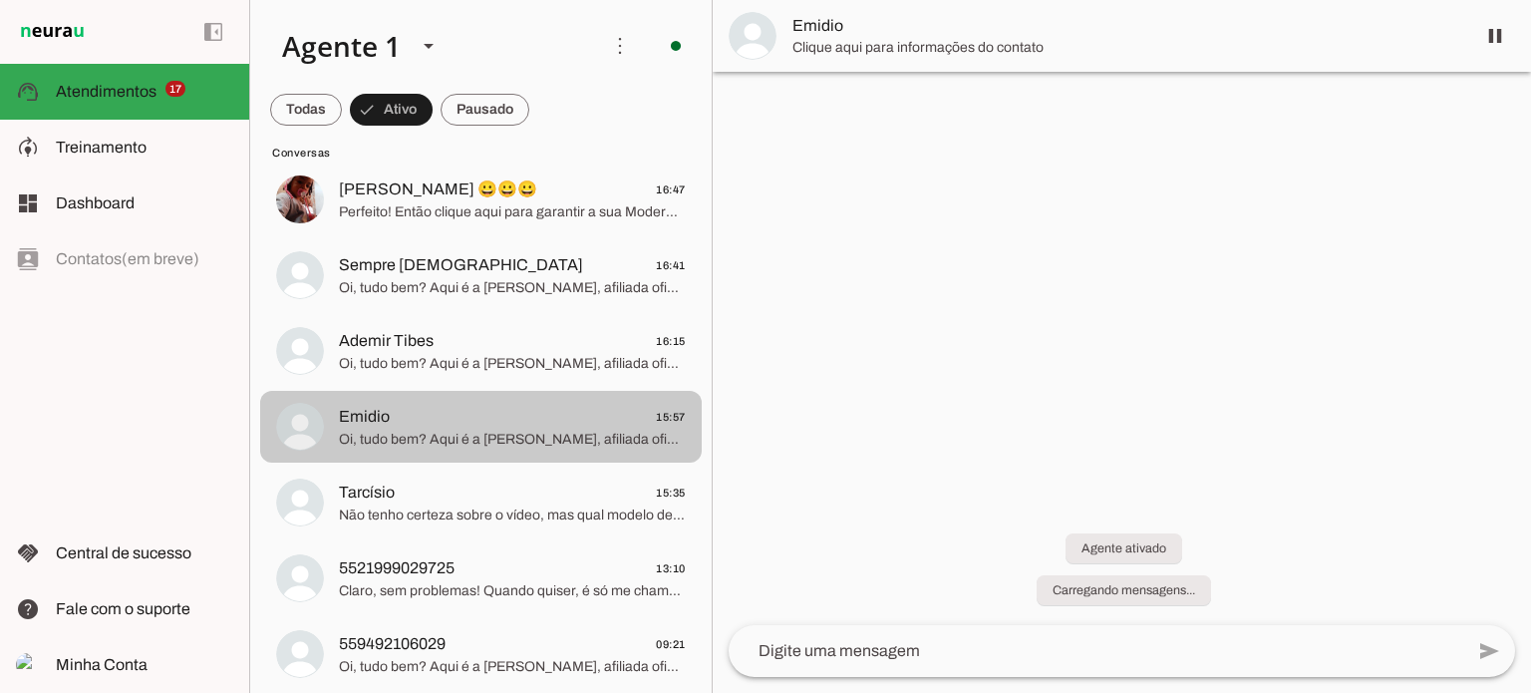
scroll to position [1046, 0]
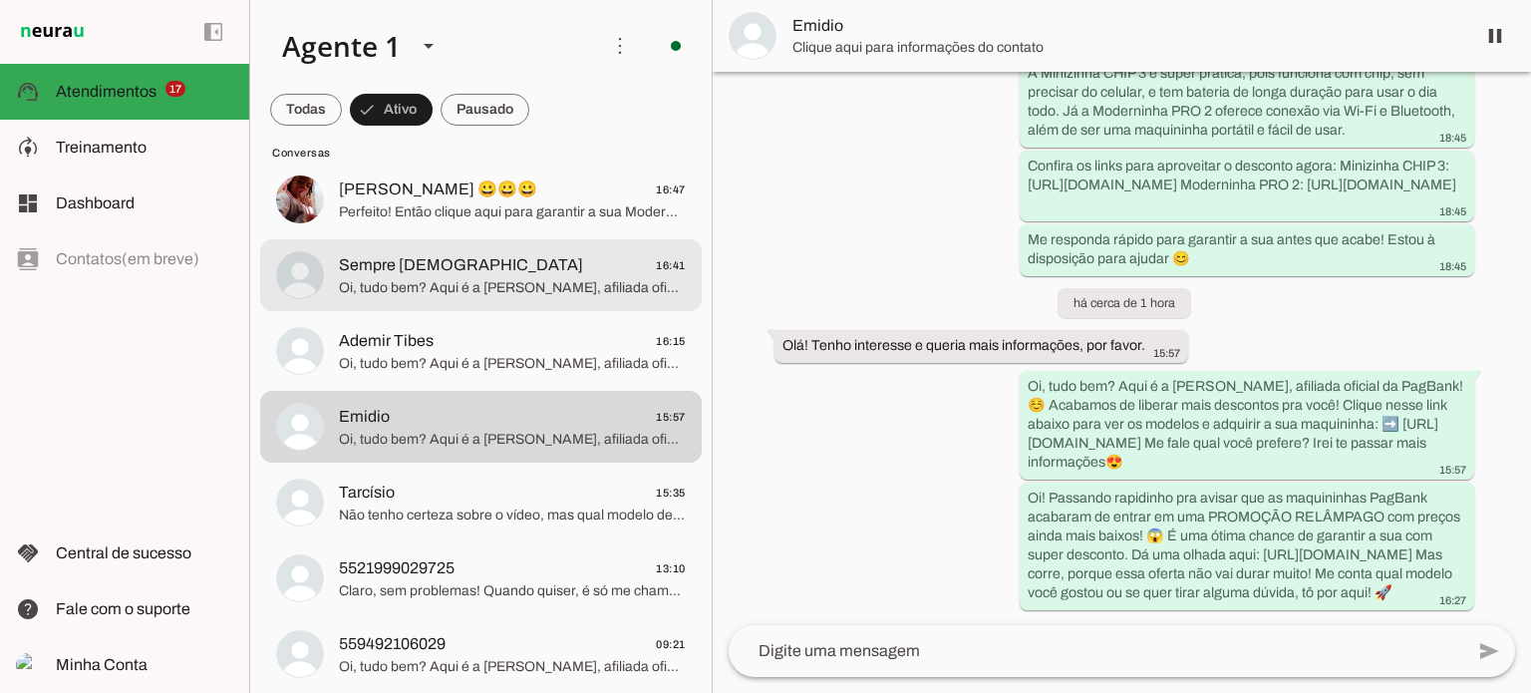
click at [463, 296] on span "Oi, tudo bem? Aqui é a [PERSON_NAME], afiliada oficial da PagBank! ☺️ Acabamos …" at bounding box center [512, 288] width 347 height 20
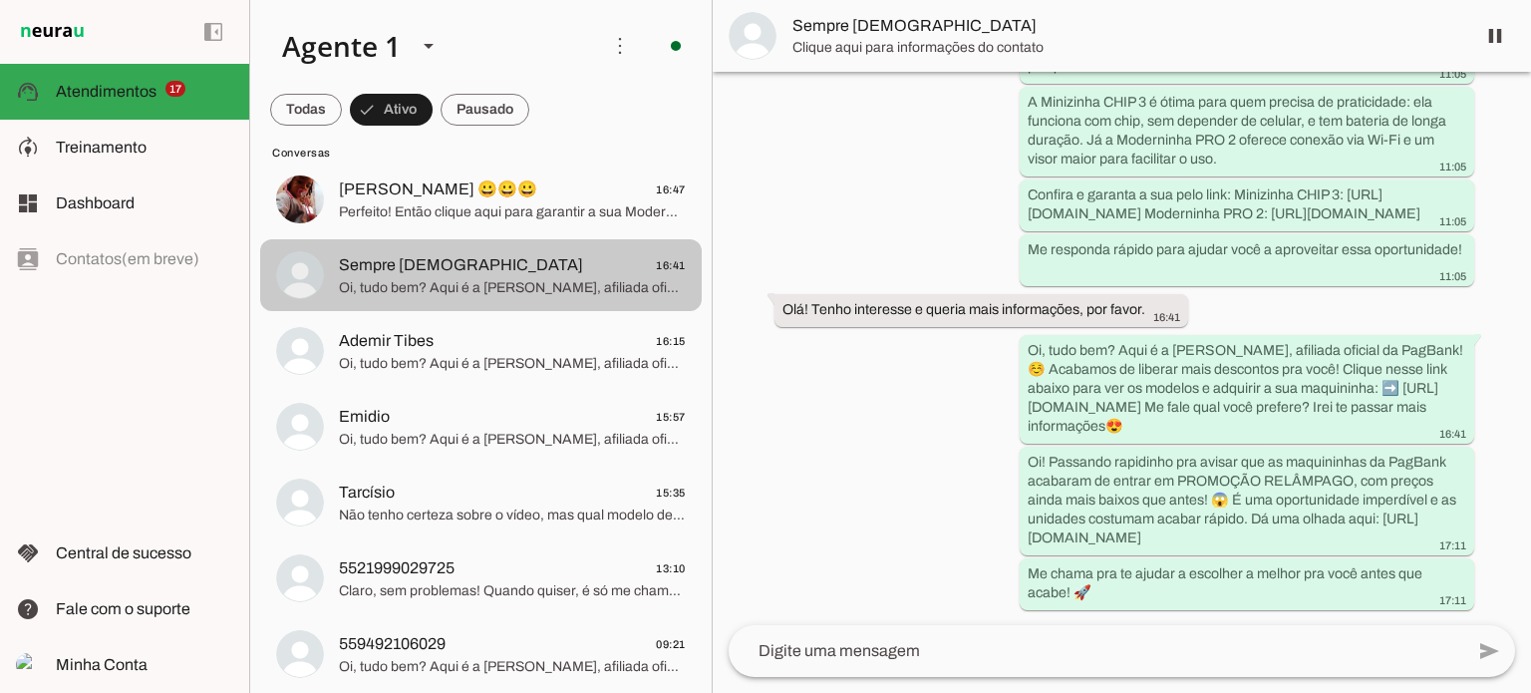
scroll to position [857, 0]
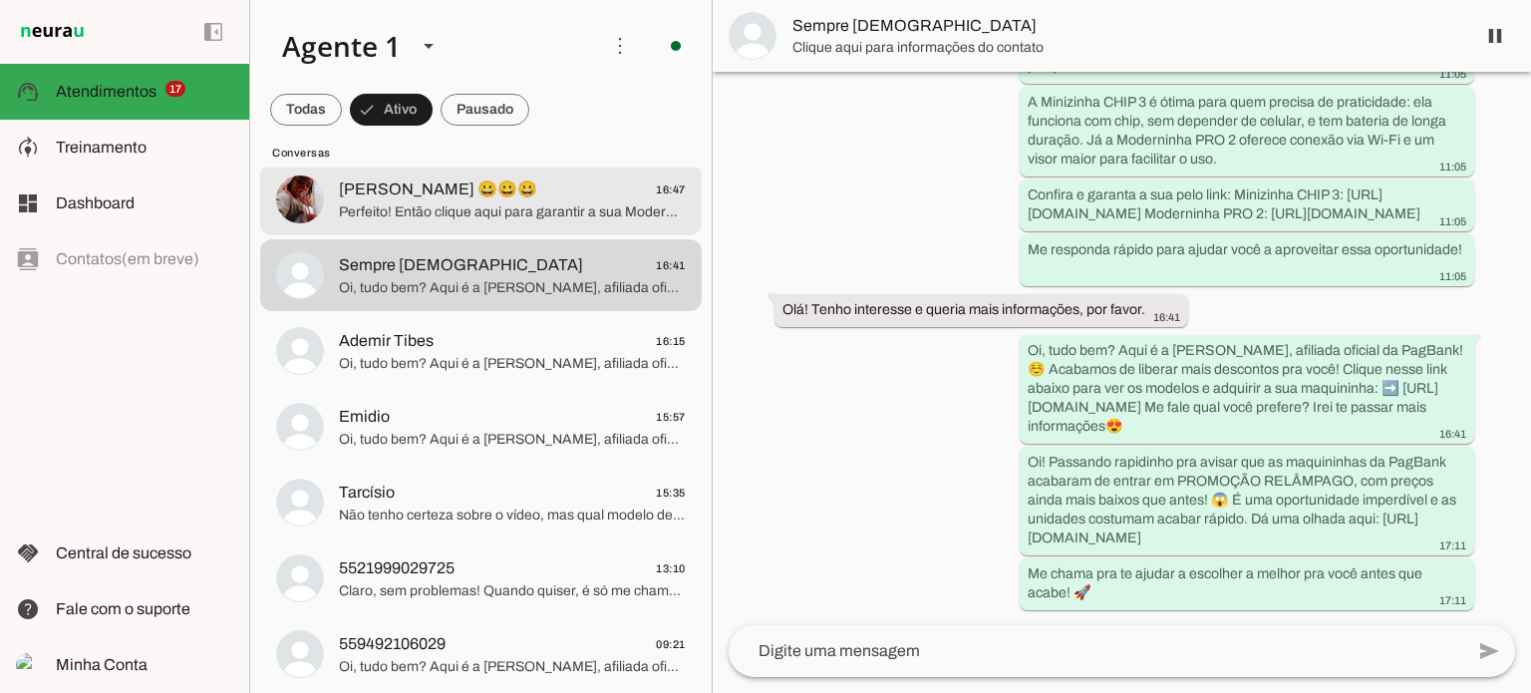
click at [543, 190] on span "[PERSON_NAME] 😀😀😀 16:47" at bounding box center [512, 189] width 347 height 25
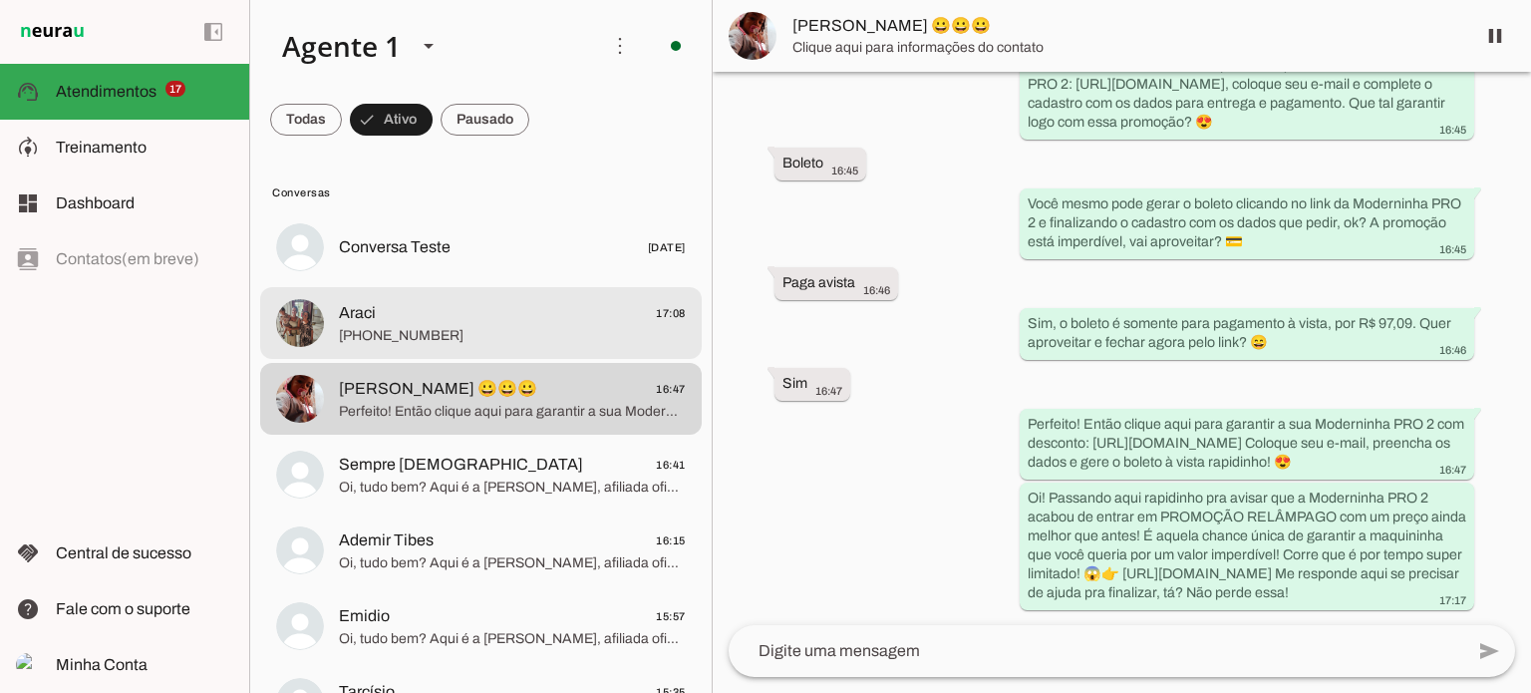
click at [485, 316] on span "Araci 17:08" at bounding box center [512, 313] width 347 height 25
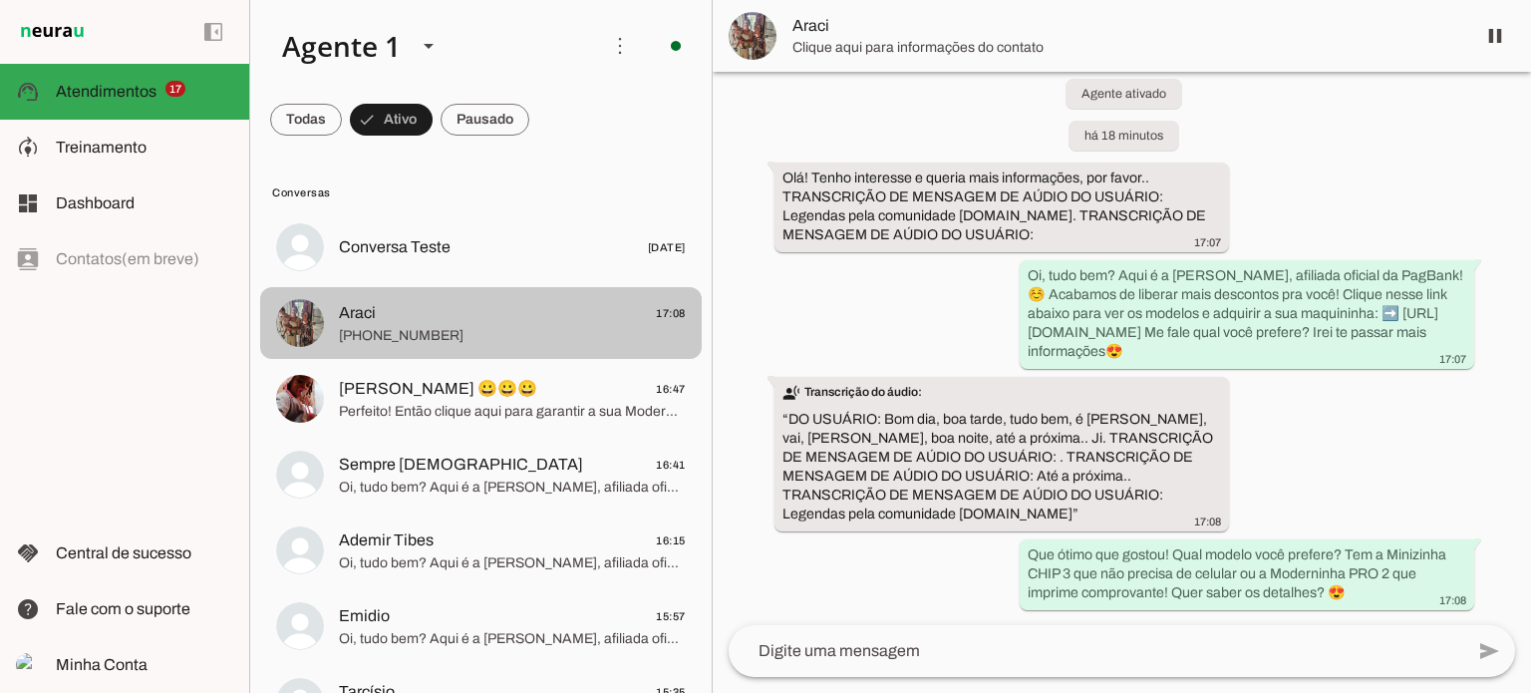
scroll to position [56, 0]
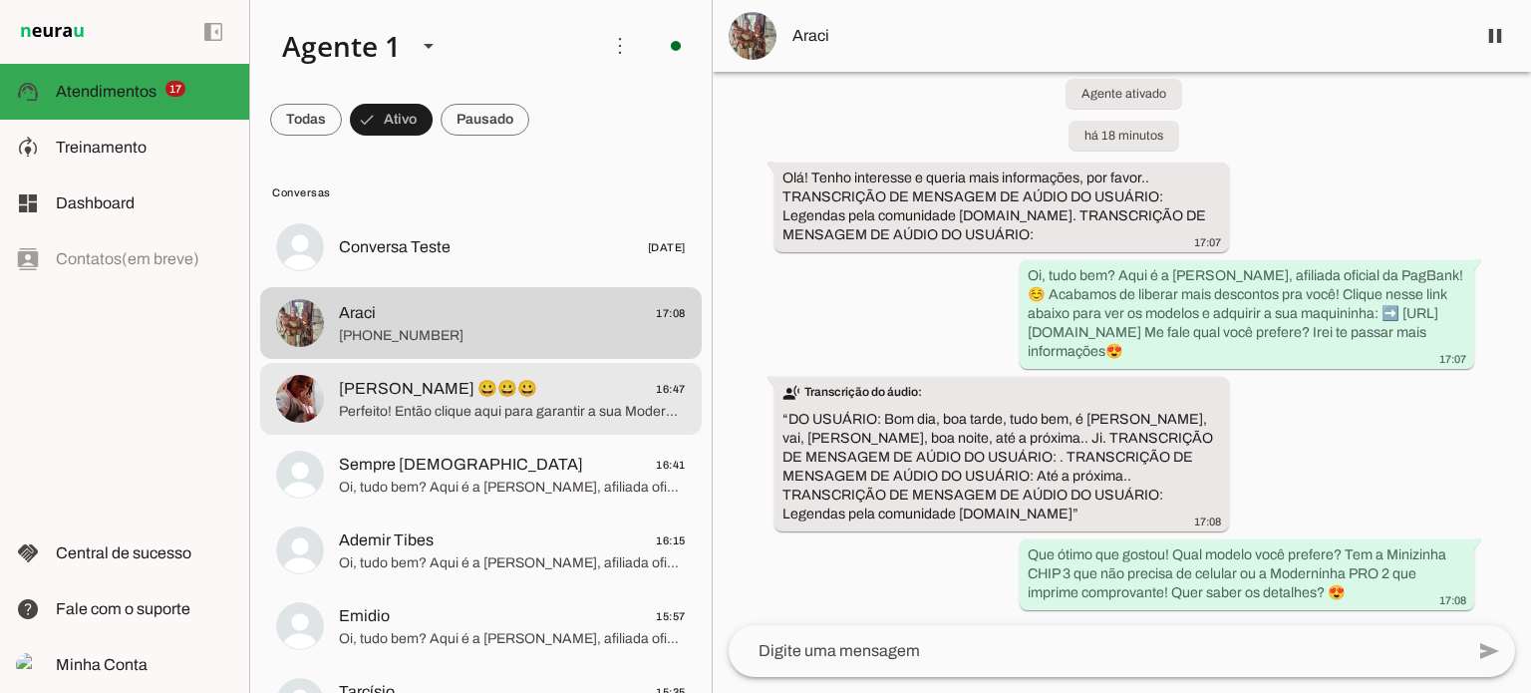
click at [546, 418] on span "Perfeito! Então clique aqui para garantir a sua Moderninha PRO 2 com desconto: …" at bounding box center [512, 412] width 347 height 20
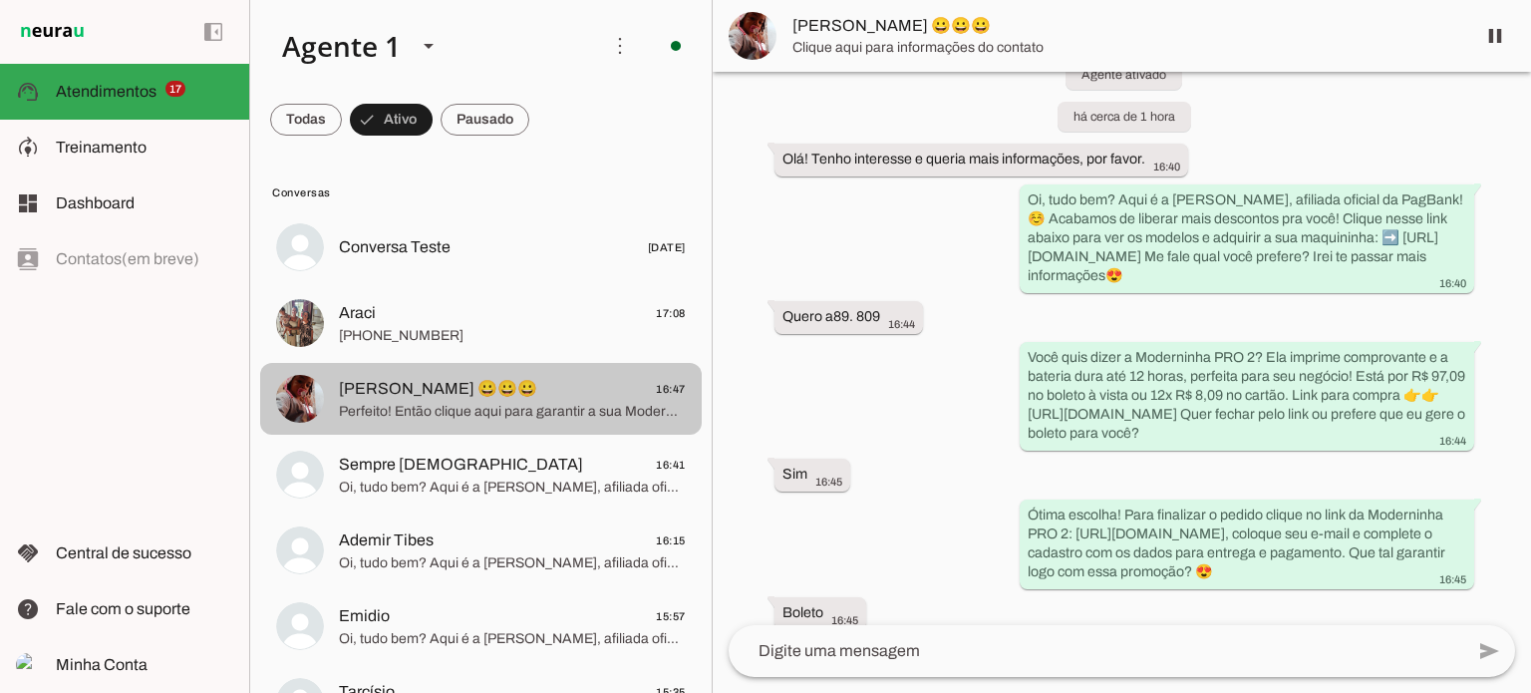
scroll to position [562, 0]
